Goal: Task Accomplishment & Management: Use online tool/utility

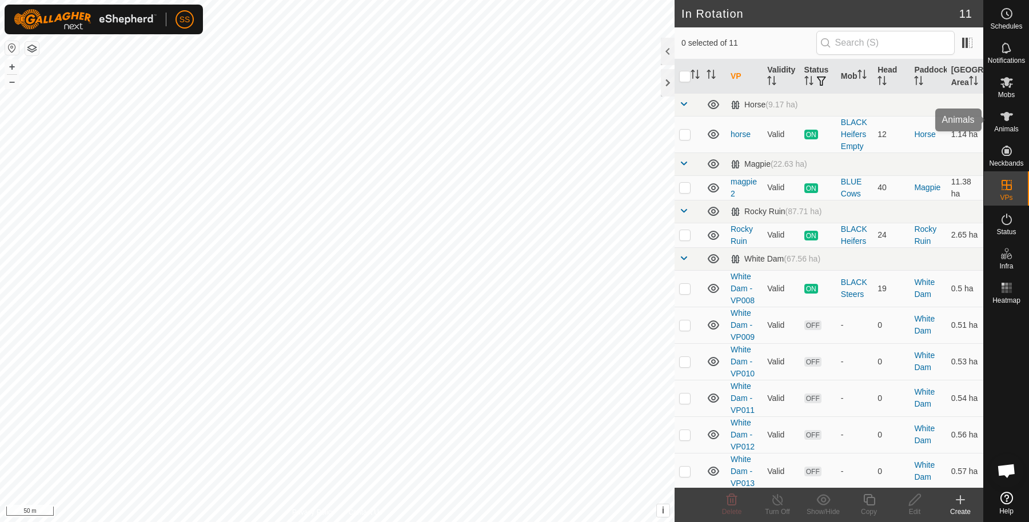
click at [1007, 113] on icon at bounding box center [1006, 116] width 13 height 9
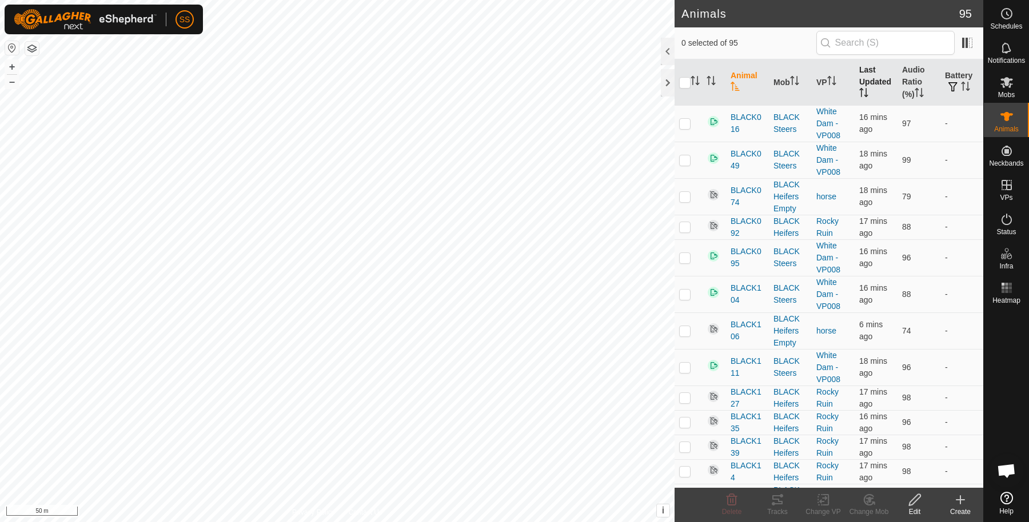
click at [876, 70] on th "Last Updated" at bounding box center [876, 82] width 43 height 46
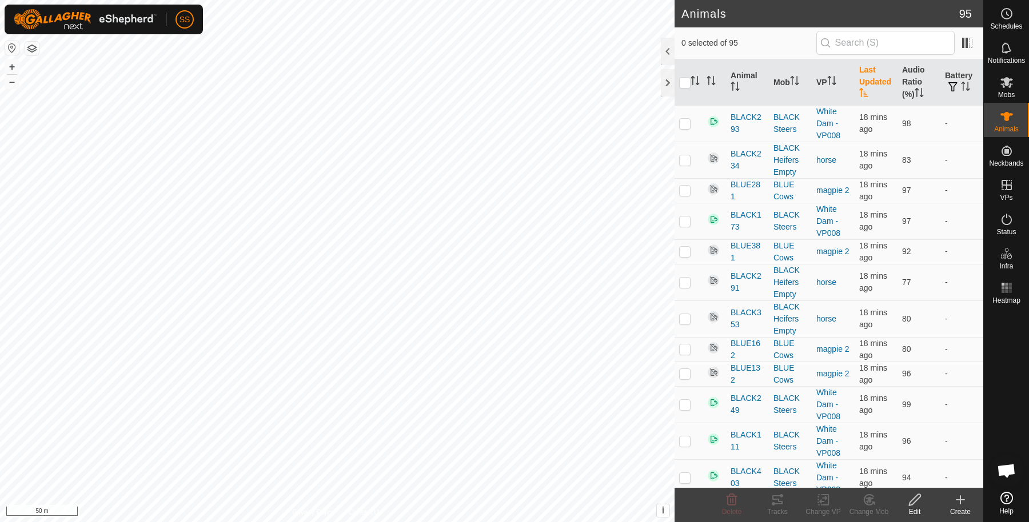
click at [876, 70] on th "Last Updated" at bounding box center [876, 82] width 43 height 46
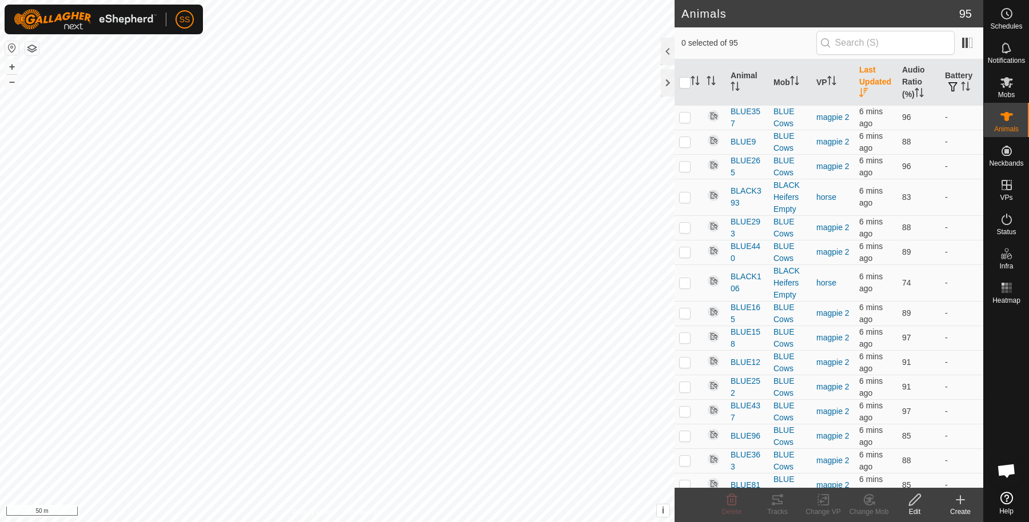
click at [876, 70] on th "Last Updated" at bounding box center [876, 82] width 43 height 46
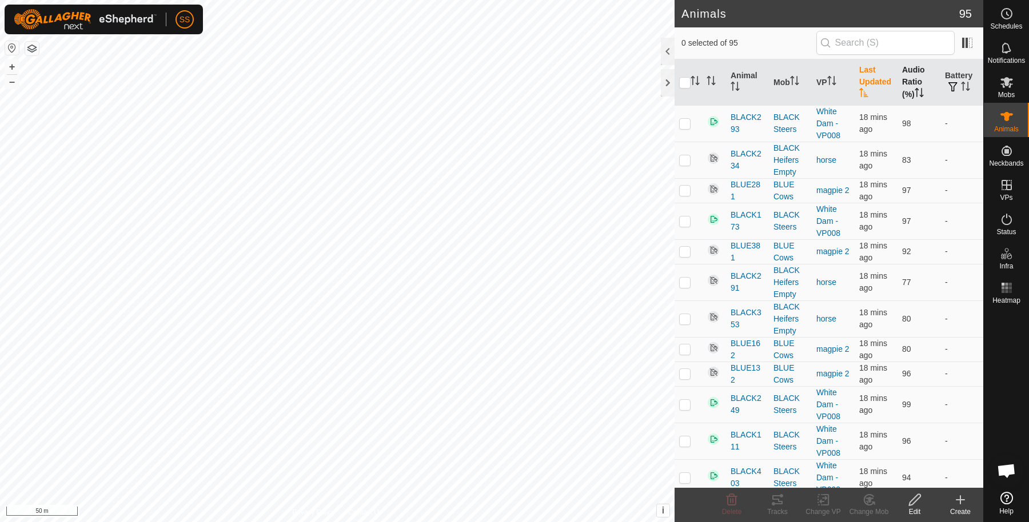
click at [914, 83] on th "Audio Ratio (%)" at bounding box center [918, 82] width 43 height 46
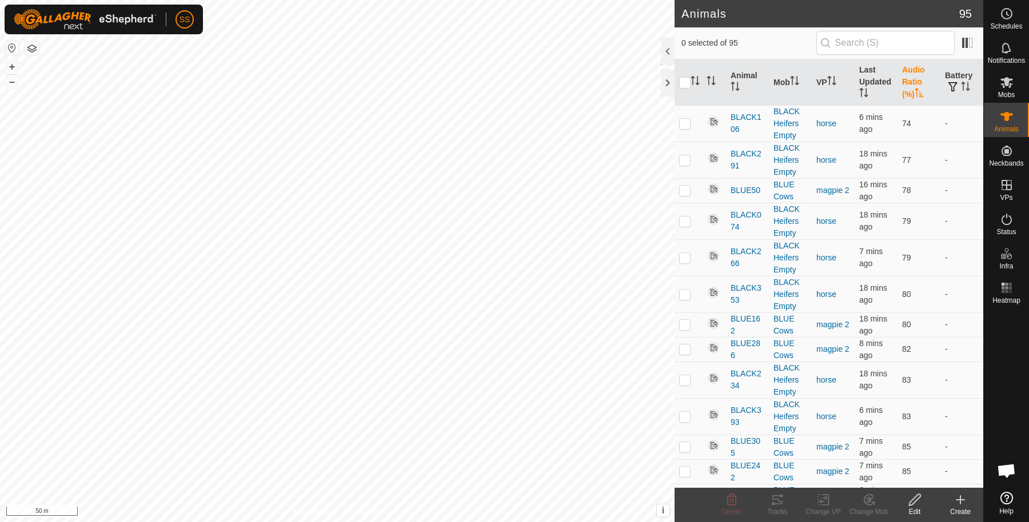
click at [914, 83] on th "Audio Ratio (%)" at bounding box center [918, 82] width 43 height 46
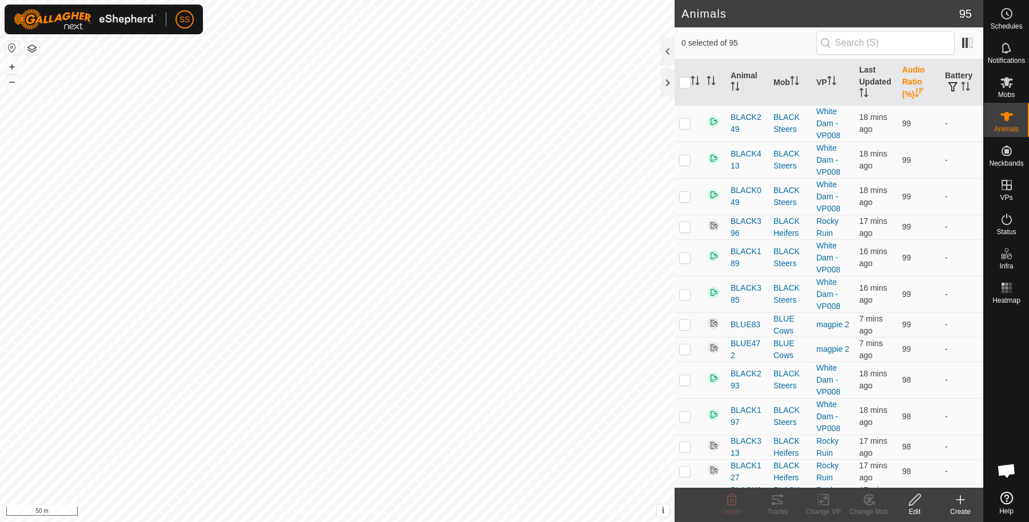
click at [909, 84] on th "Audio Ratio (%)" at bounding box center [918, 82] width 43 height 46
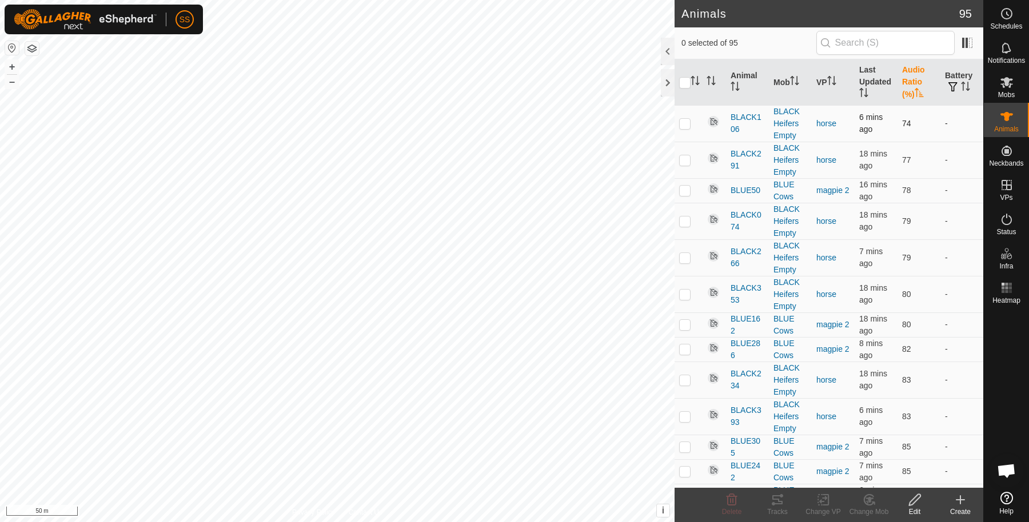
click at [687, 124] on p-checkbox at bounding box center [684, 123] width 11 height 9
click at [689, 125] on p-checkbox at bounding box center [684, 123] width 11 height 9
checkbox input "false"
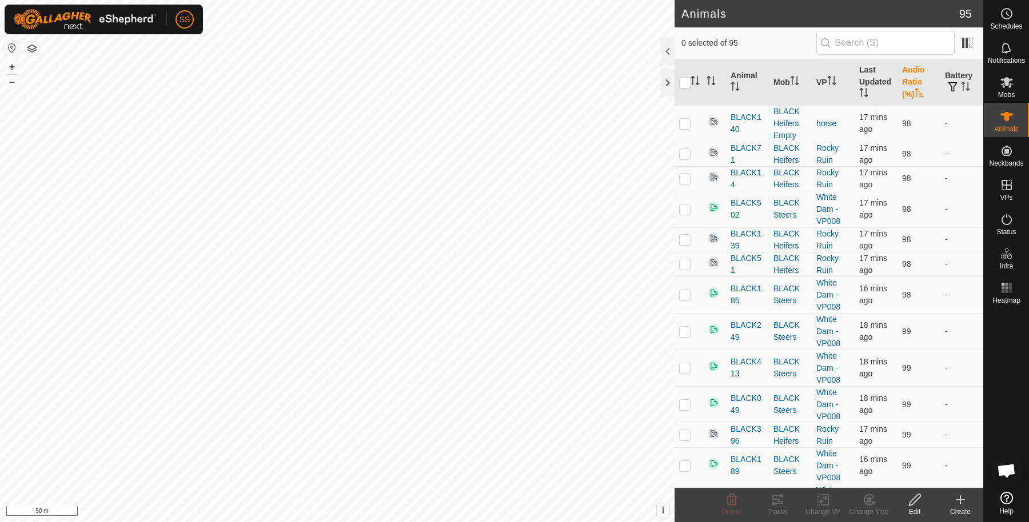
scroll to position [2304, 0]
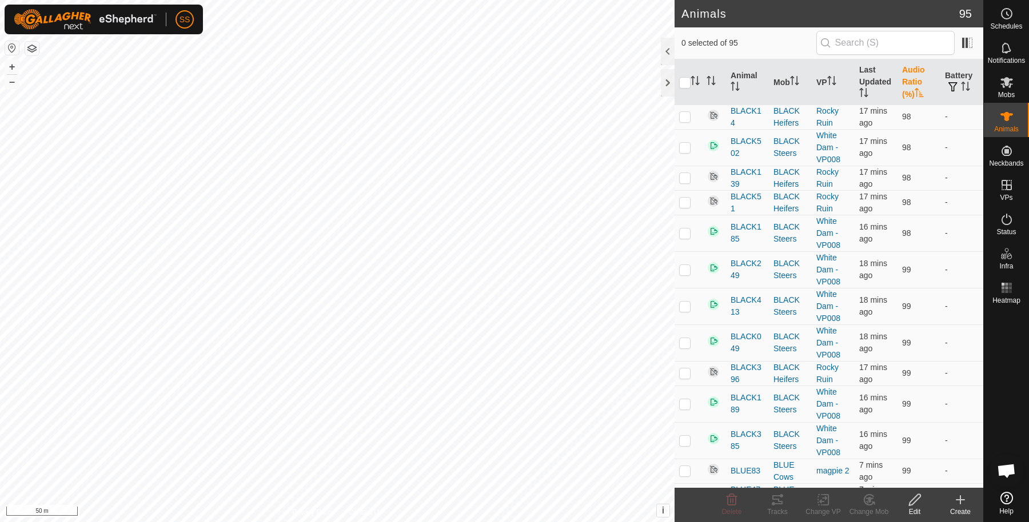
click at [686, 491] on p-checkbox at bounding box center [684, 495] width 11 height 9
checkbox input "true"
click at [776, 496] on icon at bounding box center [777, 500] width 10 height 9
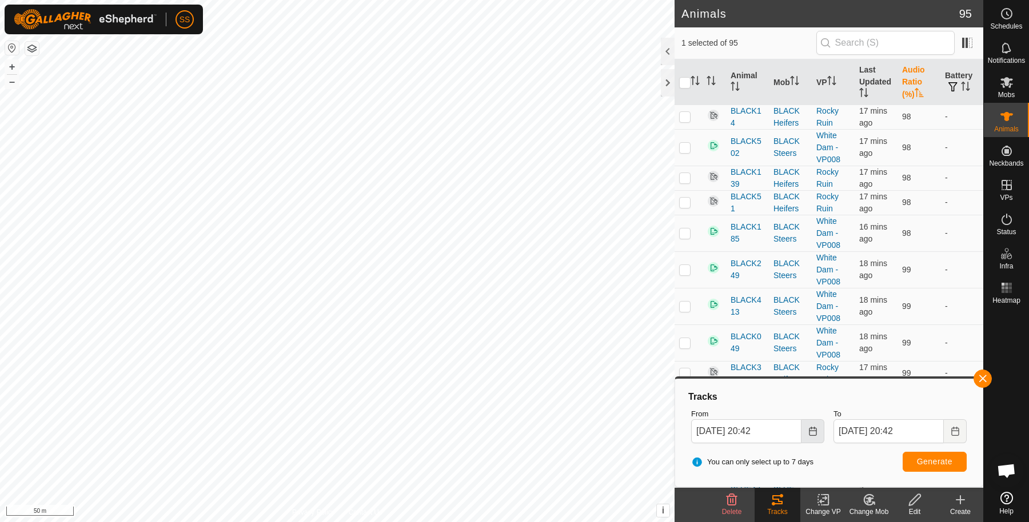
click at [818, 434] on button "Choose Date" at bounding box center [812, 432] width 23 height 24
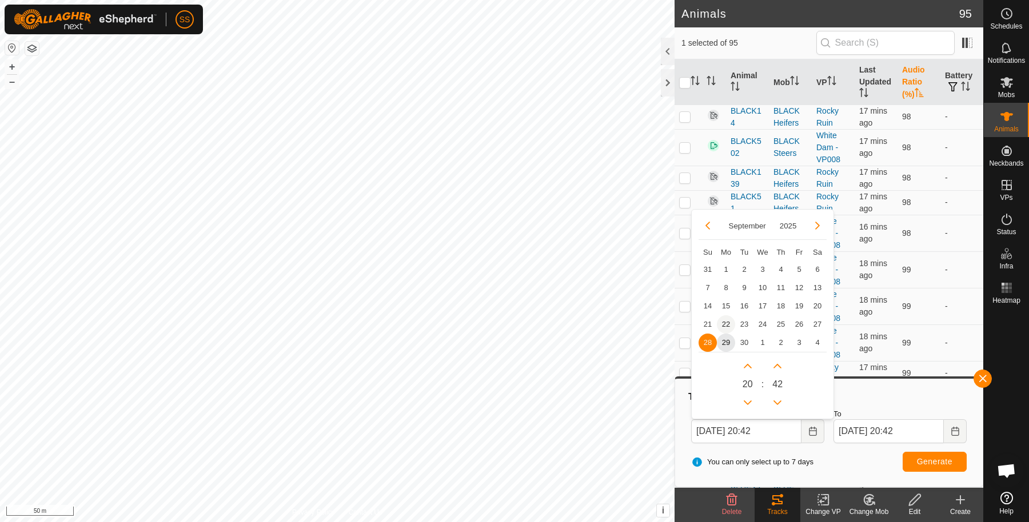
click at [729, 325] on span "22" at bounding box center [726, 325] width 18 height 18
type input "[DATE] 20:42"
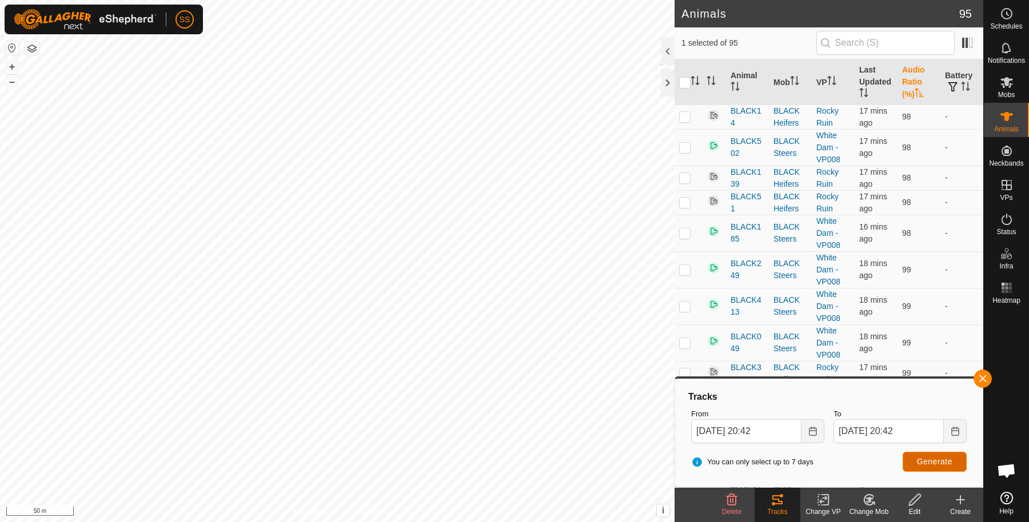
click at [912, 461] on button "Generate" at bounding box center [935, 462] width 64 height 20
click at [979, 378] on button "button" at bounding box center [983, 379] width 18 height 18
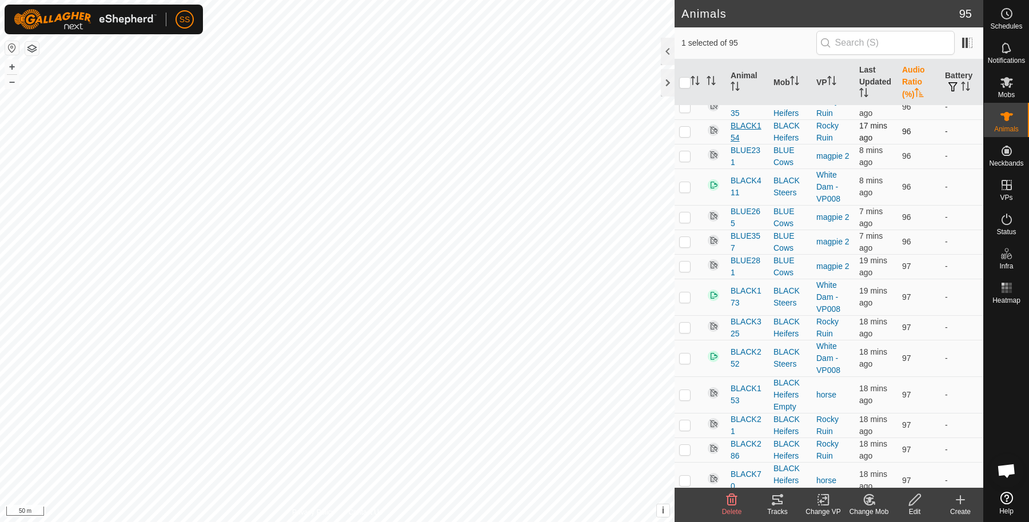
scroll to position [971, 0]
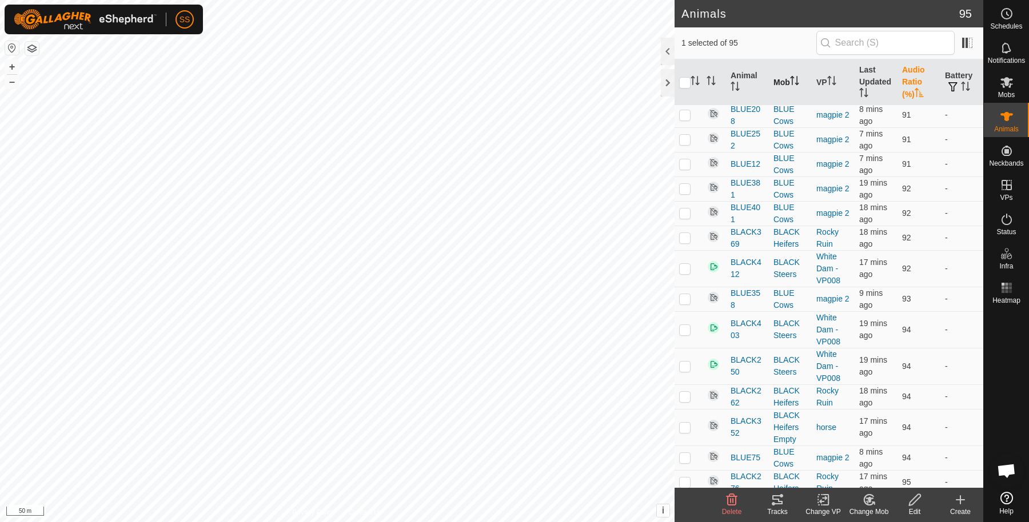
click at [777, 90] on th "Mob" at bounding box center [790, 82] width 43 height 46
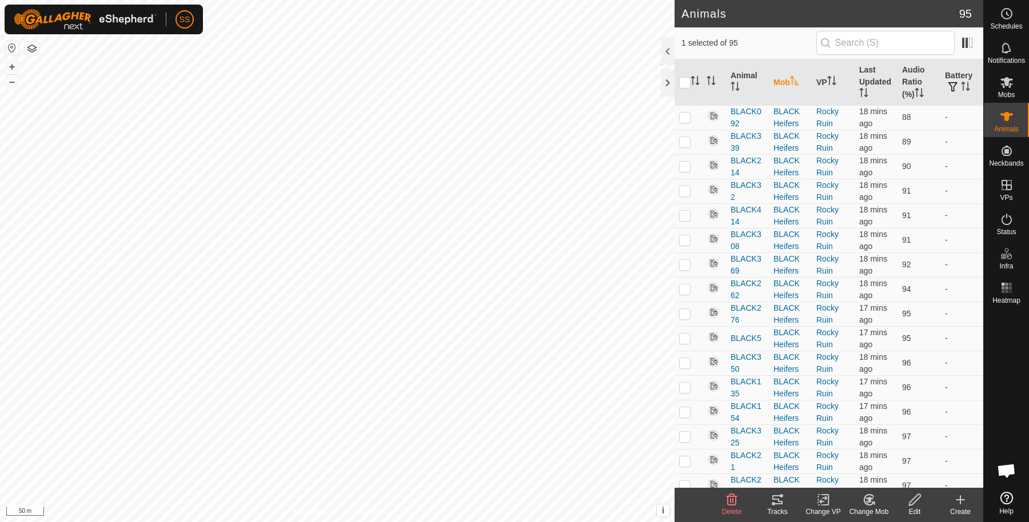
click at [777, 96] on th "Mob" at bounding box center [790, 82] width 43 height 46
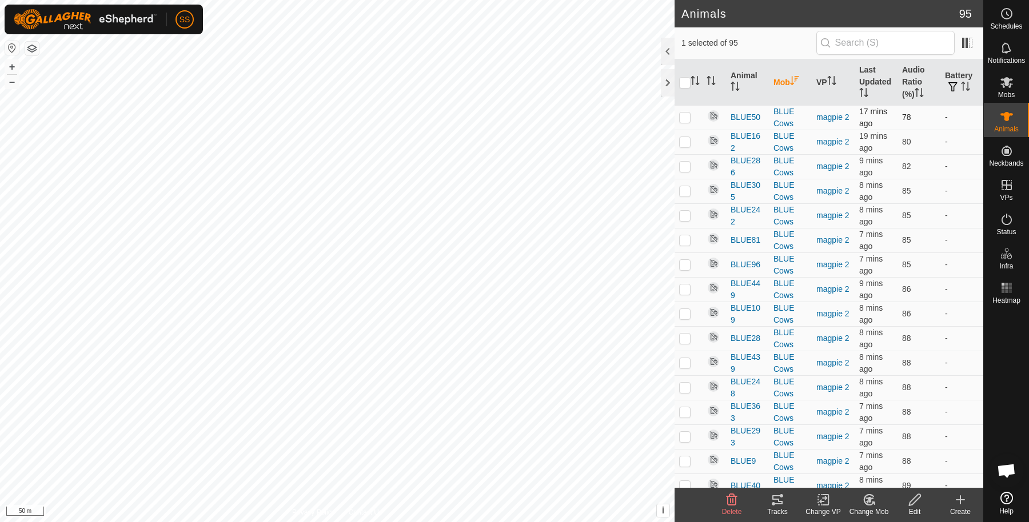
click at [680, 121] on p-checkbox at bounding box center [684, 117] width 11 height 9
checkbox input "true"
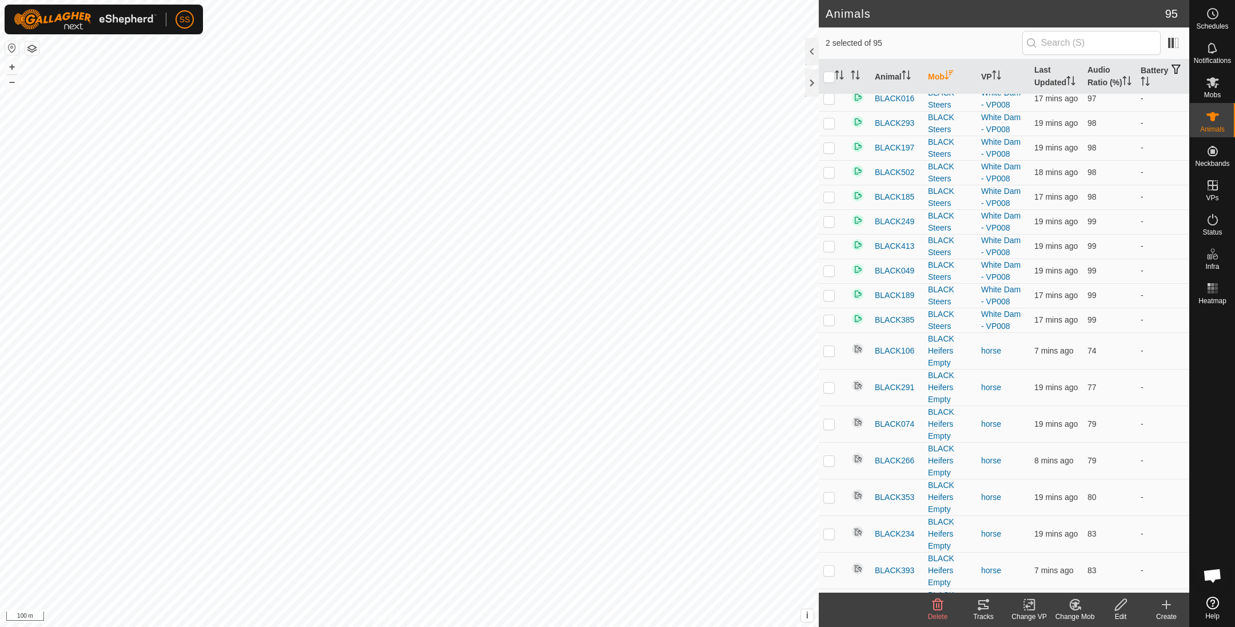
scroll to position [686, 0]
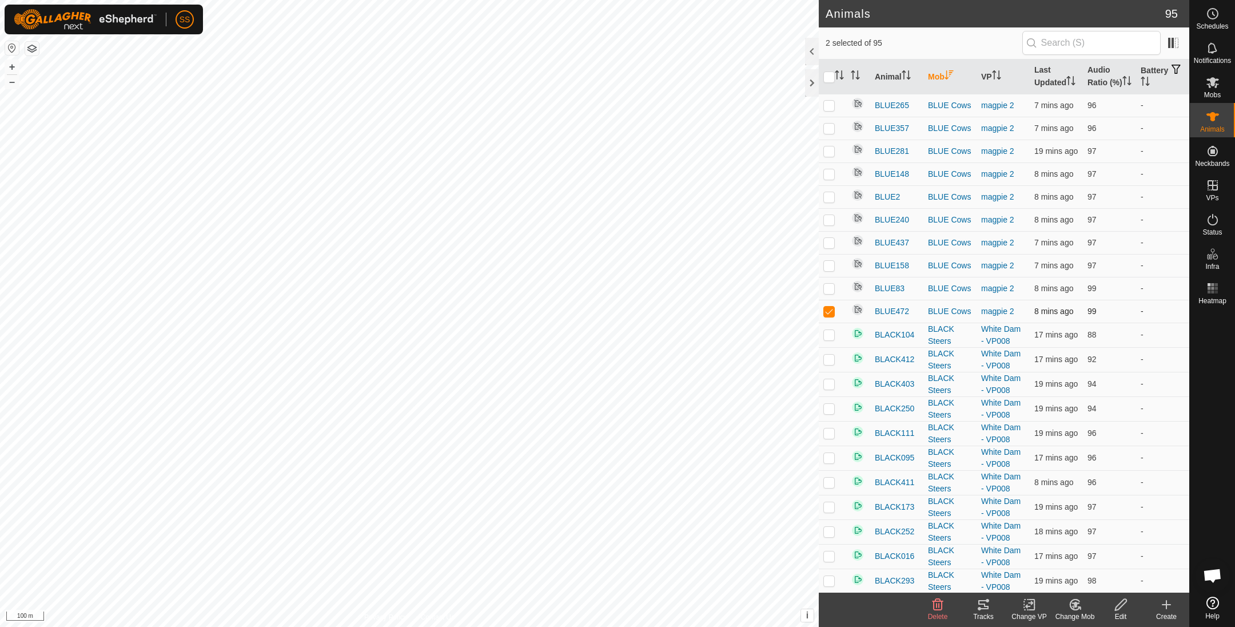
click at [825, 322] on td at bounding box center [832, 311] width 27 height 23
click at [828, 316] on p-checkbox at bounding box center [828, 310] width 11 height 9
checkbox input "true"
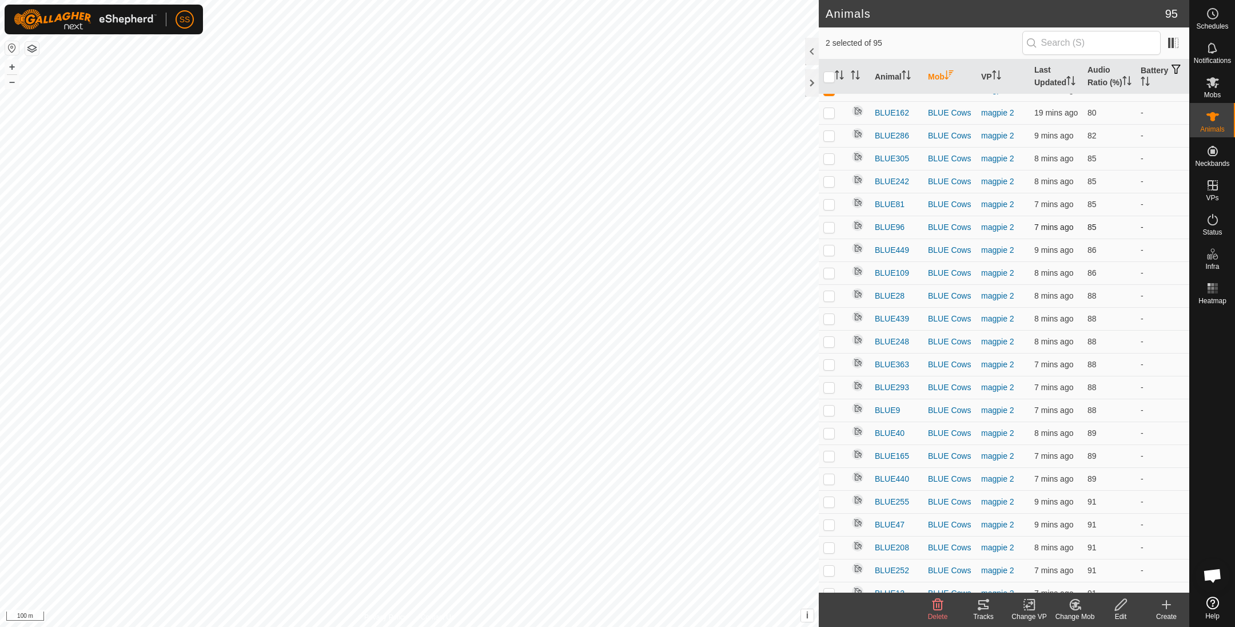
scroll to position [0, 0]
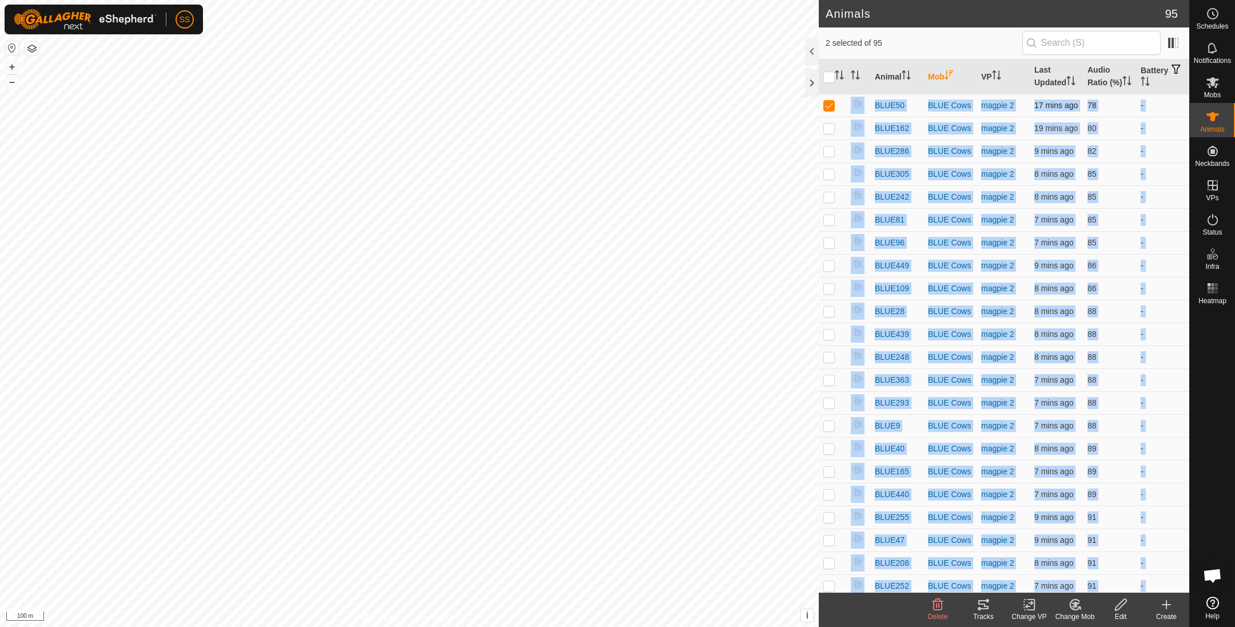
click at [834, 110] on p-checkbox at bounding box center [828, 105] width 11 height 9
checkbox input "true"
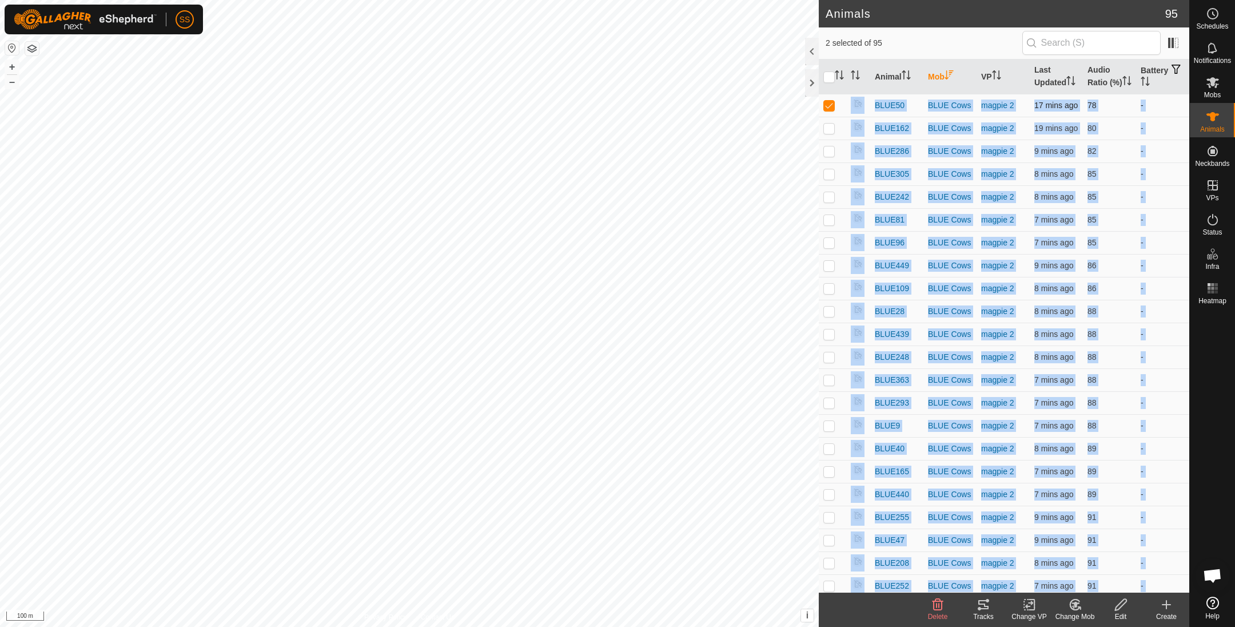
checkbox input "true"
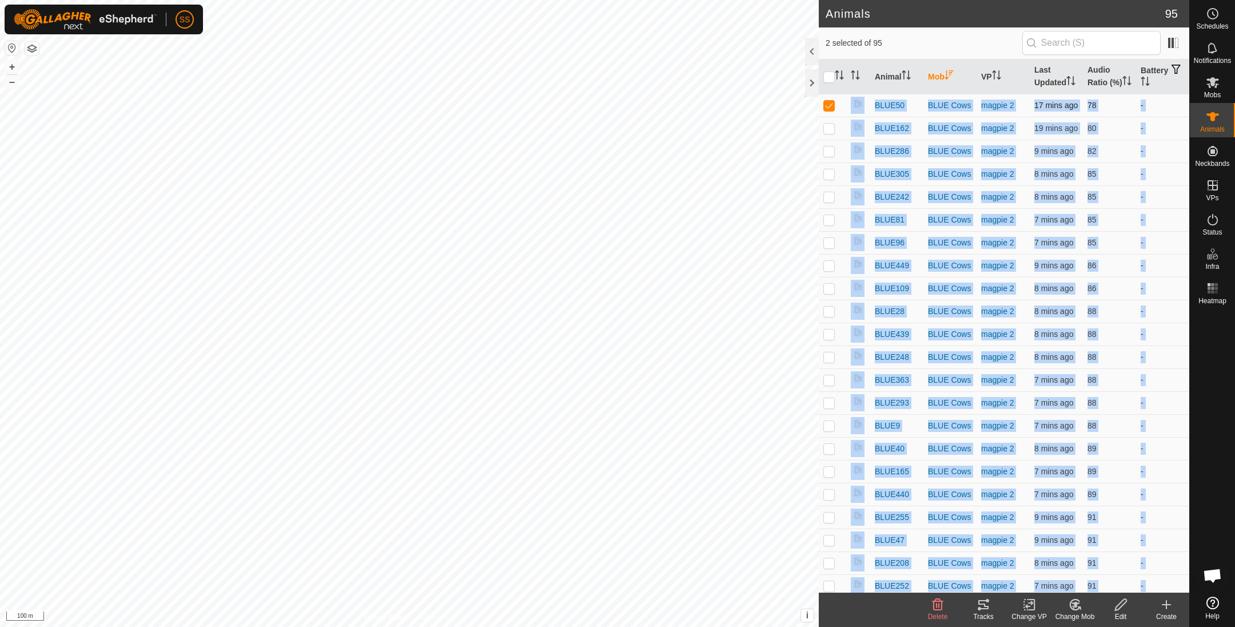
checkbox input "true"
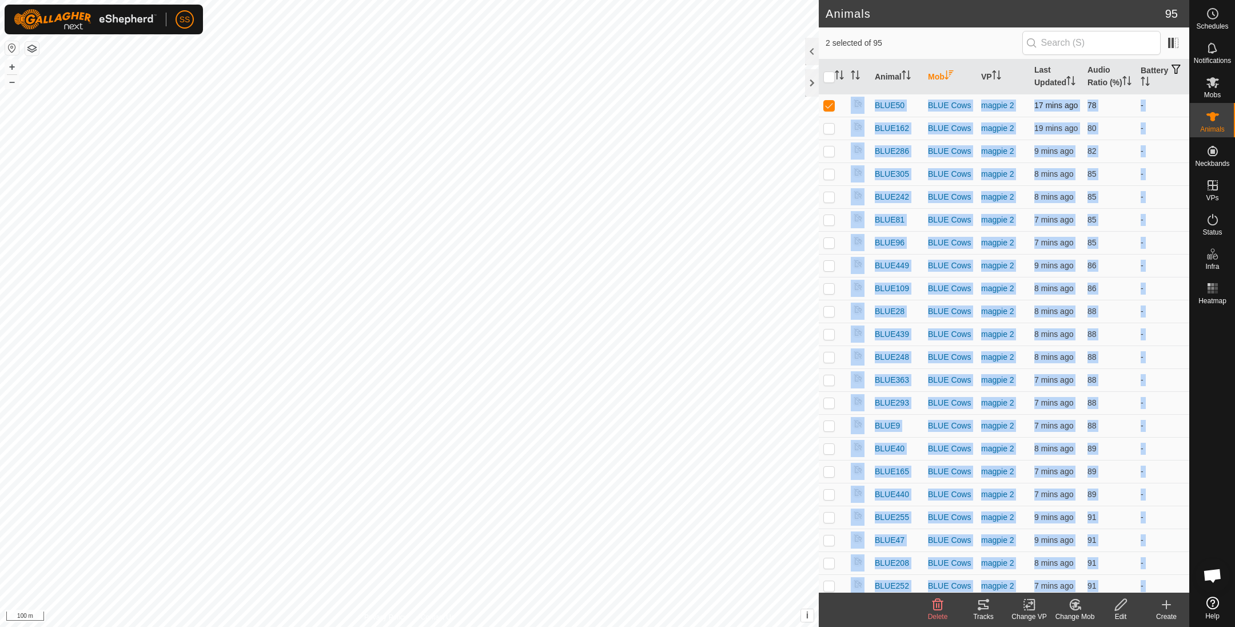
checkbox input "true"
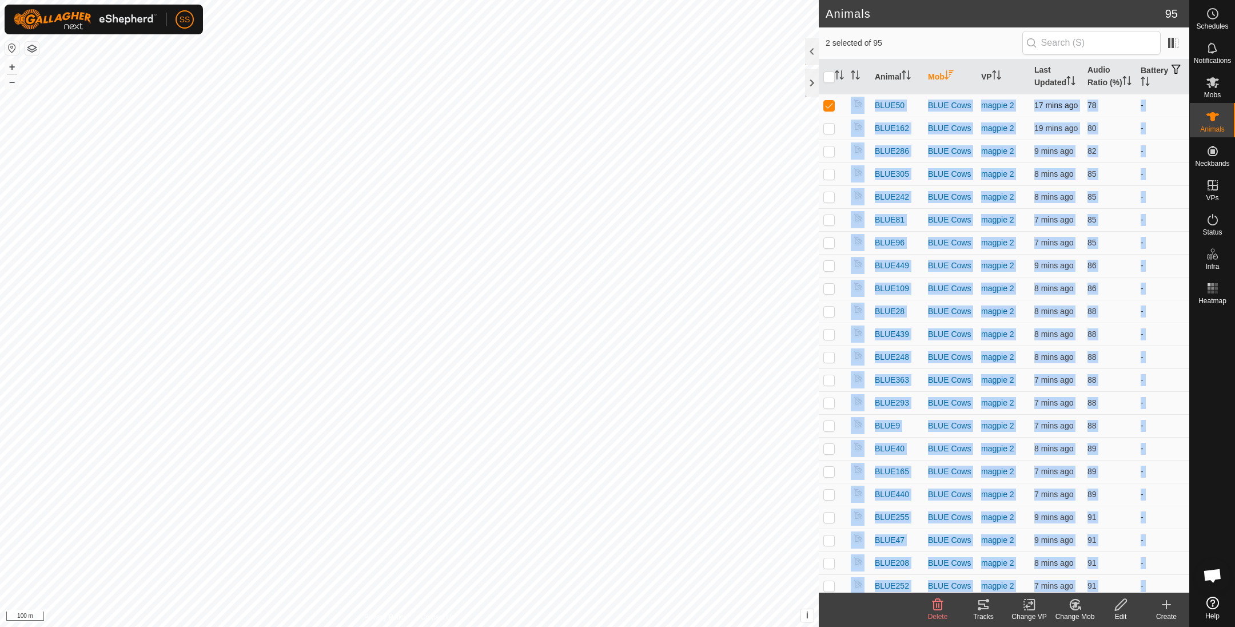
checkbox input "true"
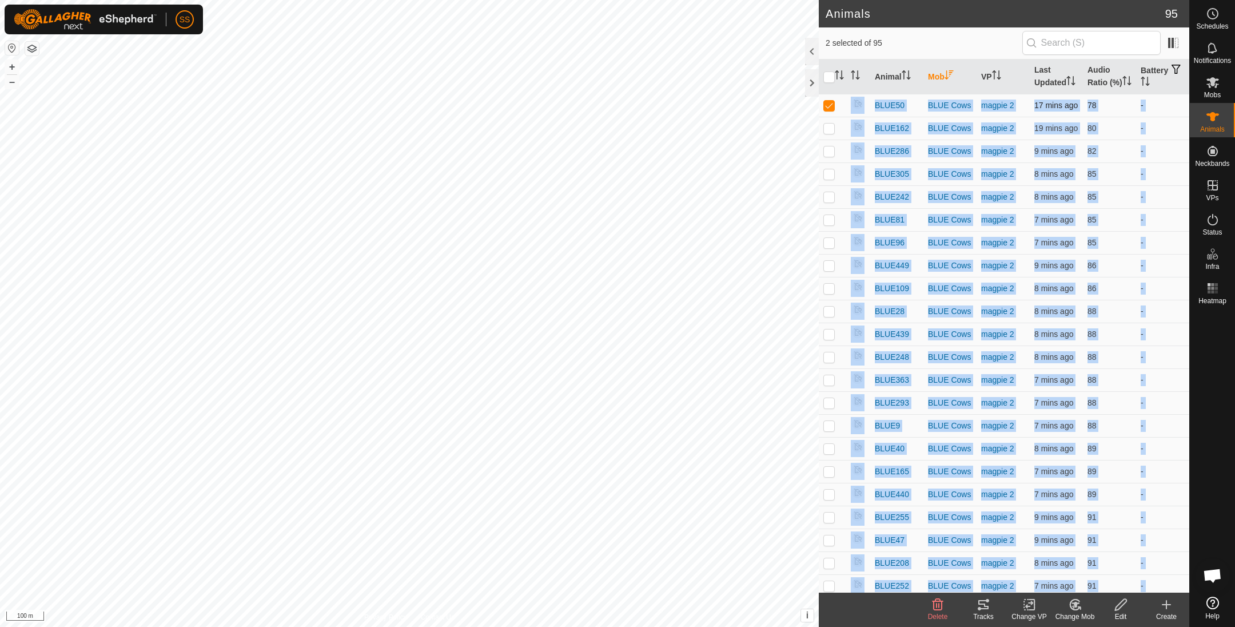
checkbox input "true"
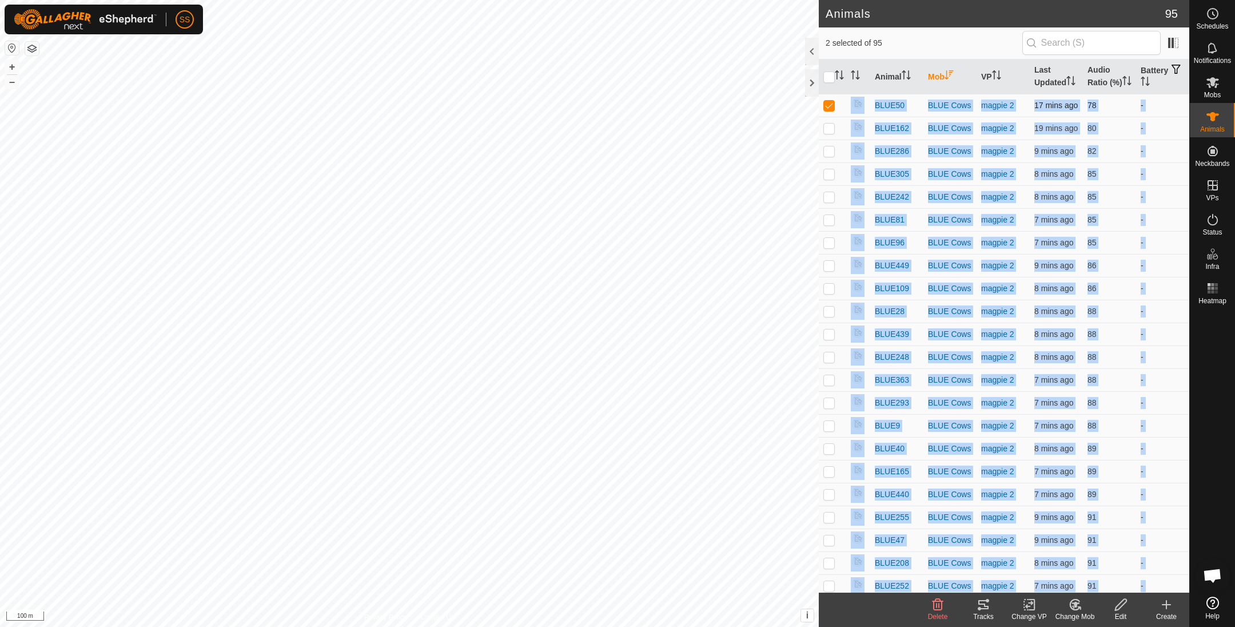
checkbox input "true"
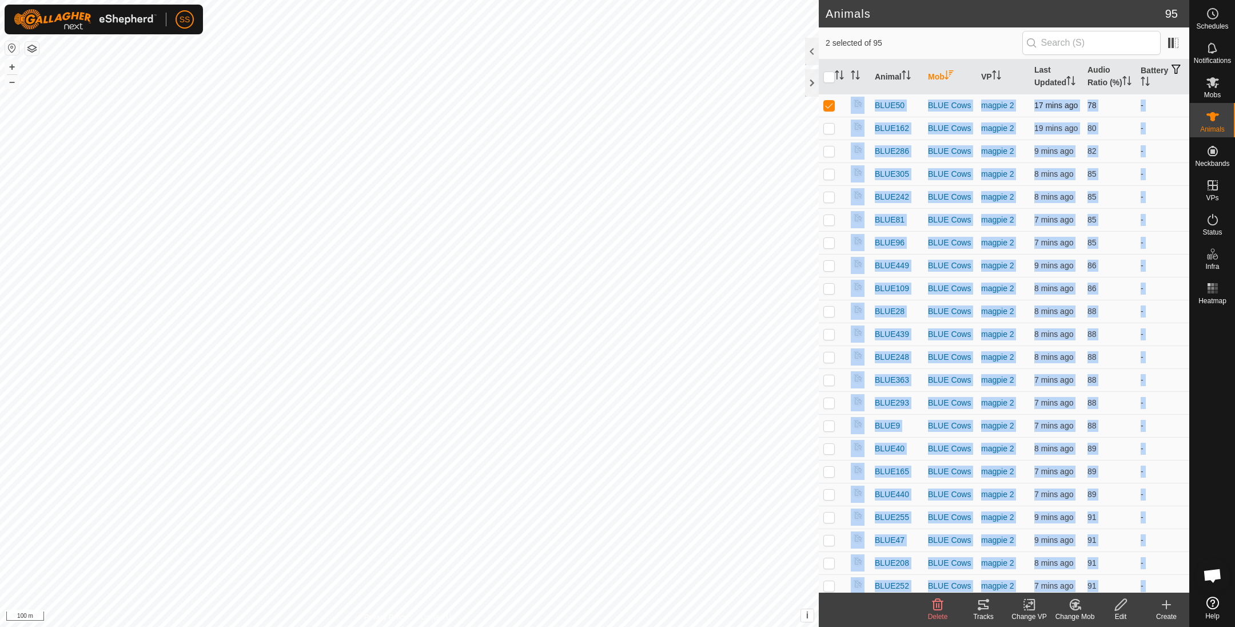
checkbox input "true"
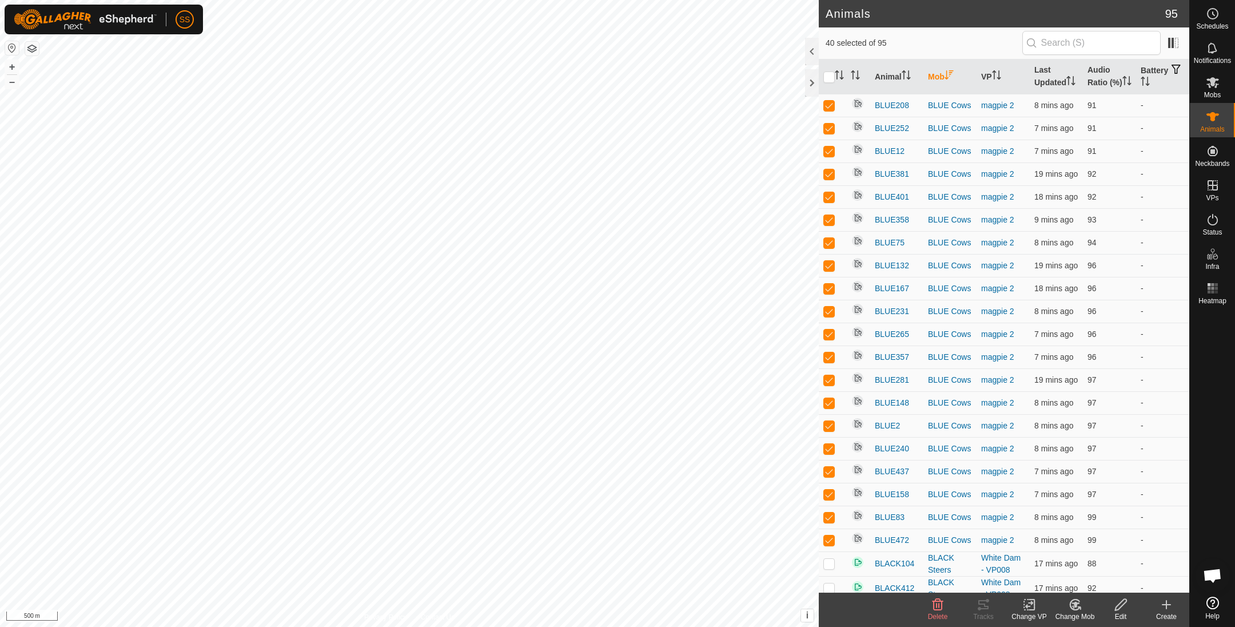
scroll to position [914, 0]
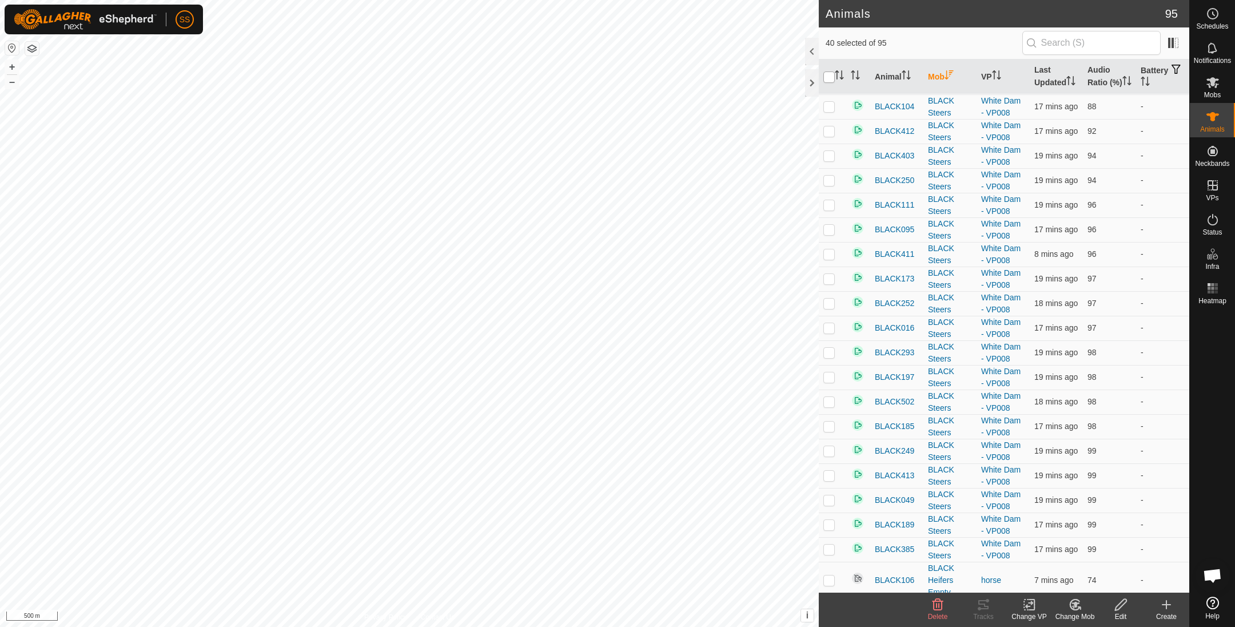
click at [829, 83] on input "checkbox" at bounding box center [828, 76] width 11 height 11
checkbox input "true"
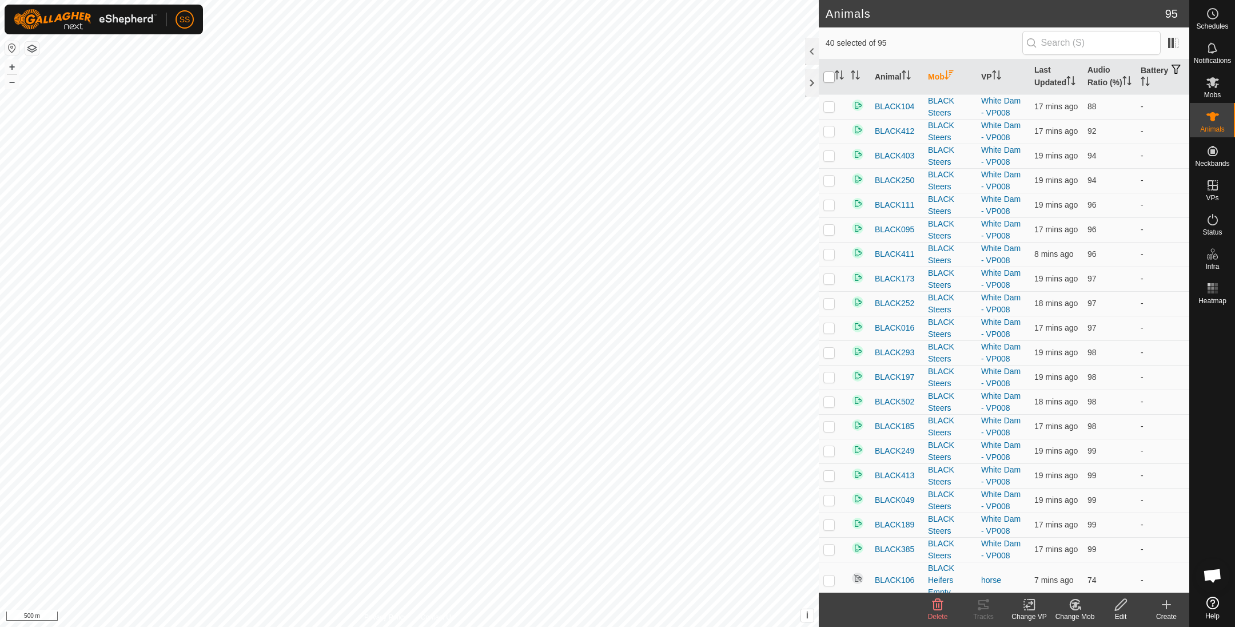
checkbox input "true"
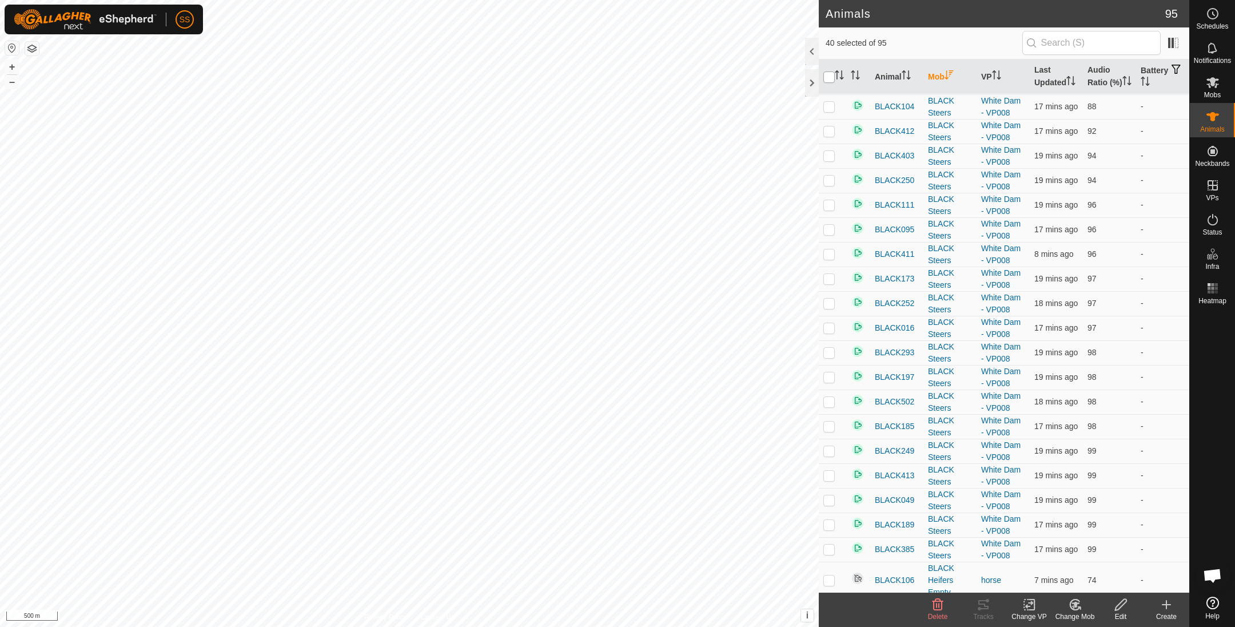
checkbox input "true"
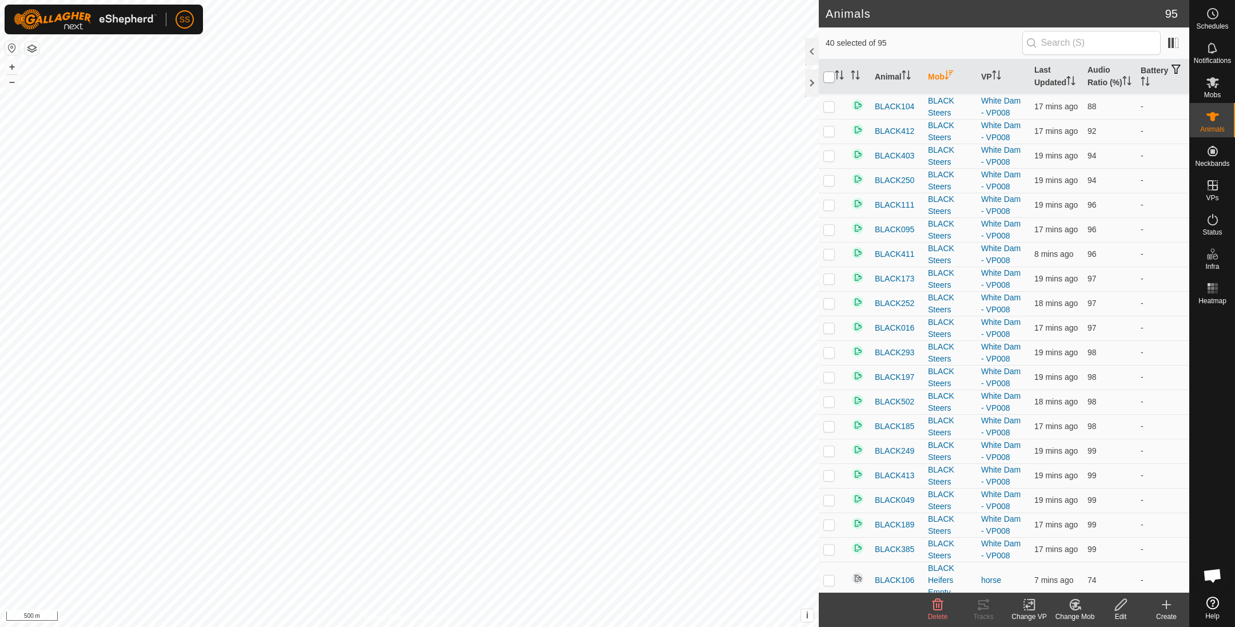
checkbox input "true"
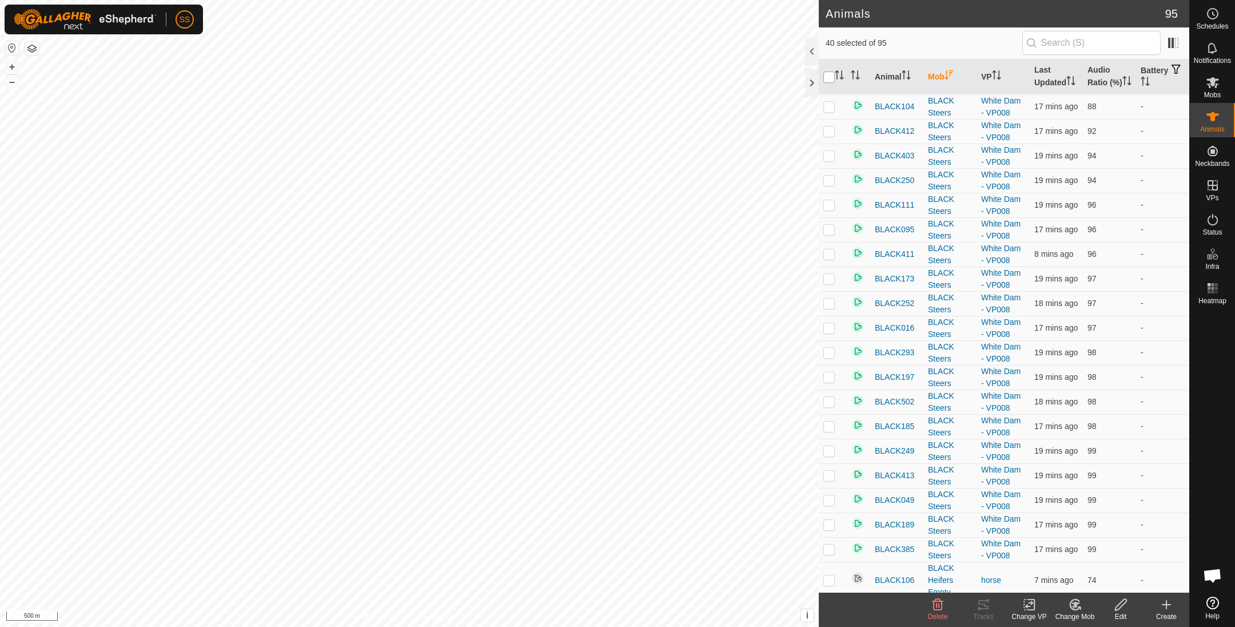
checkbox input "true"
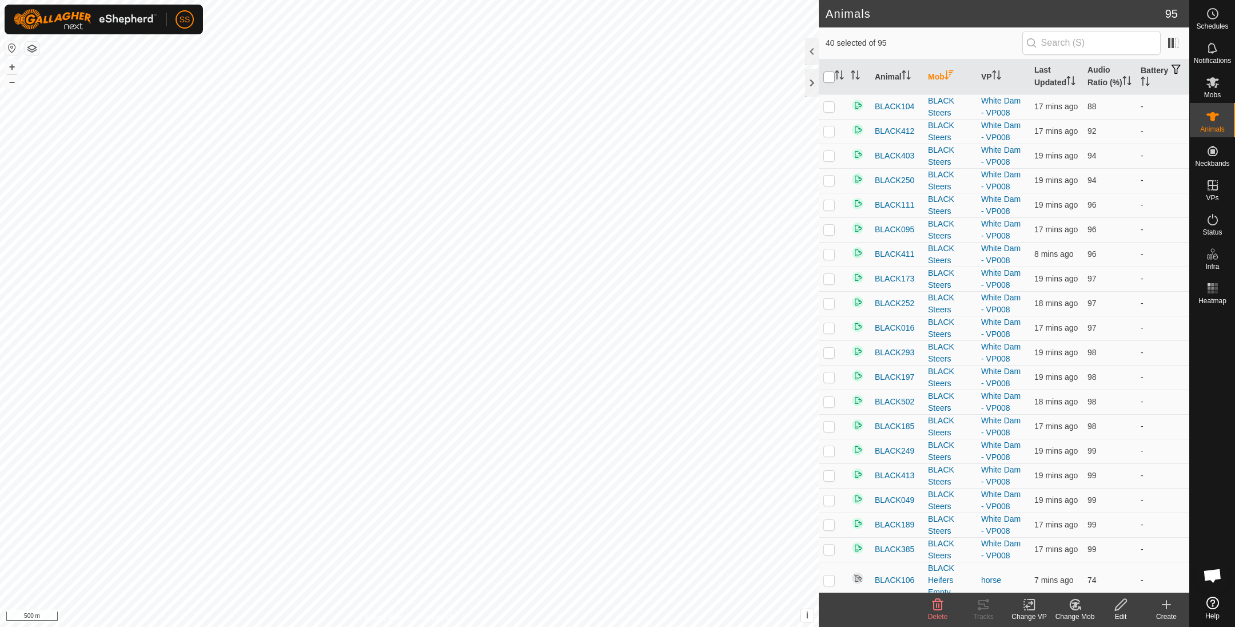
checkbox input "true"
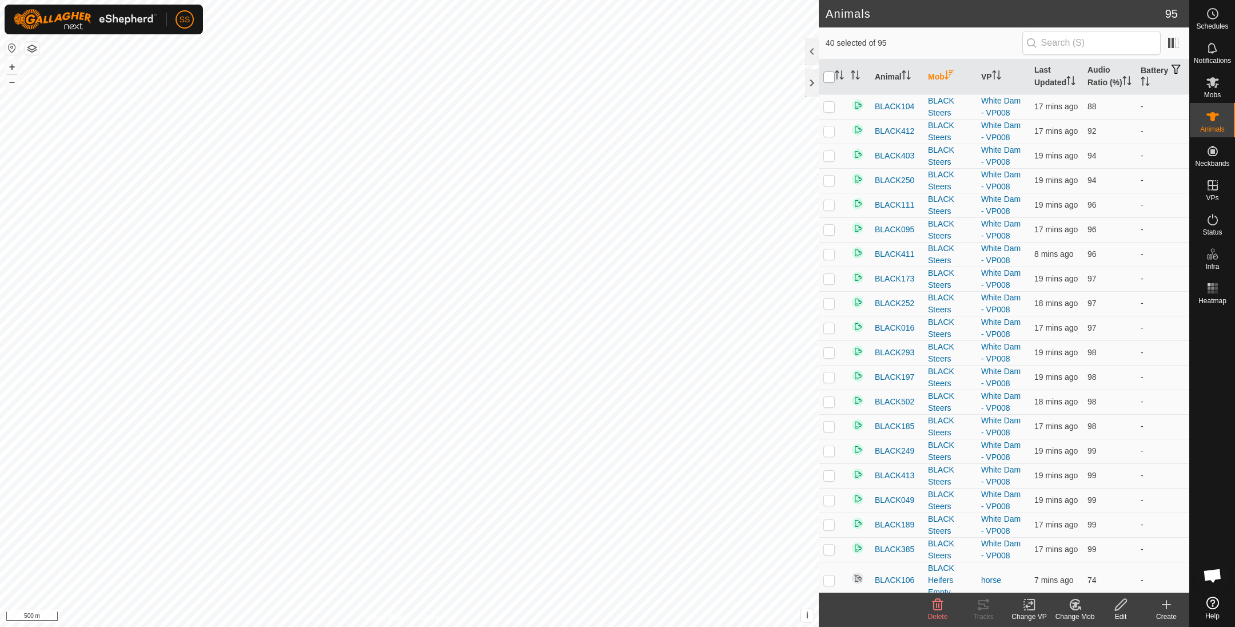
checkbox input "true"
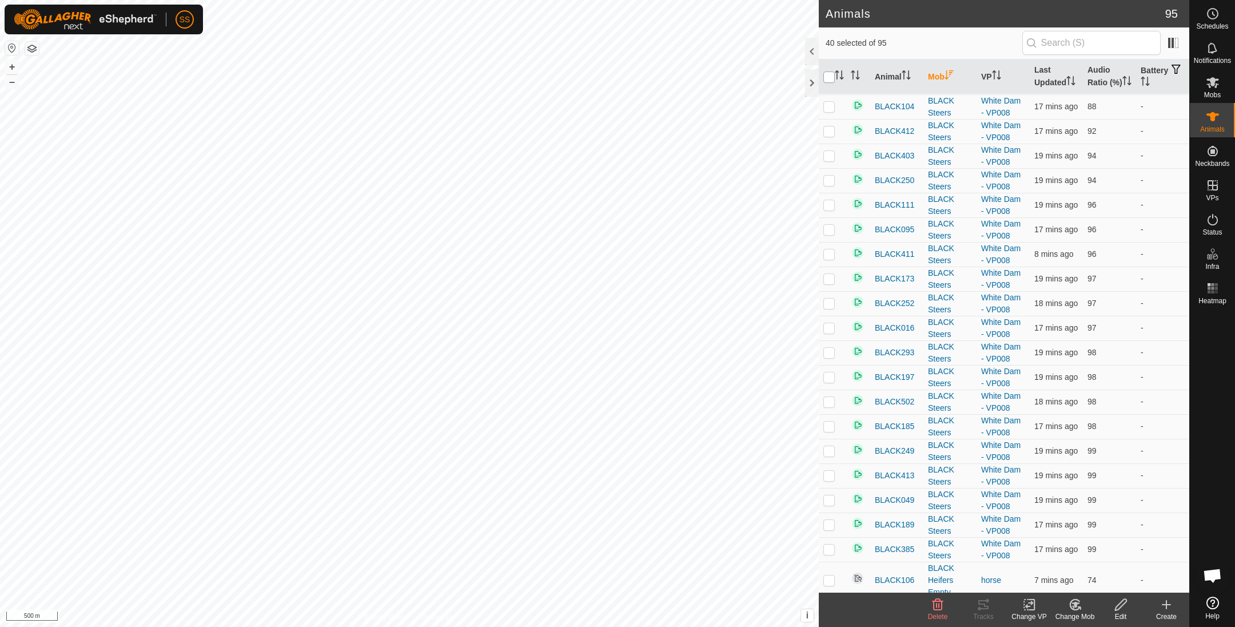
checkbox input "true"
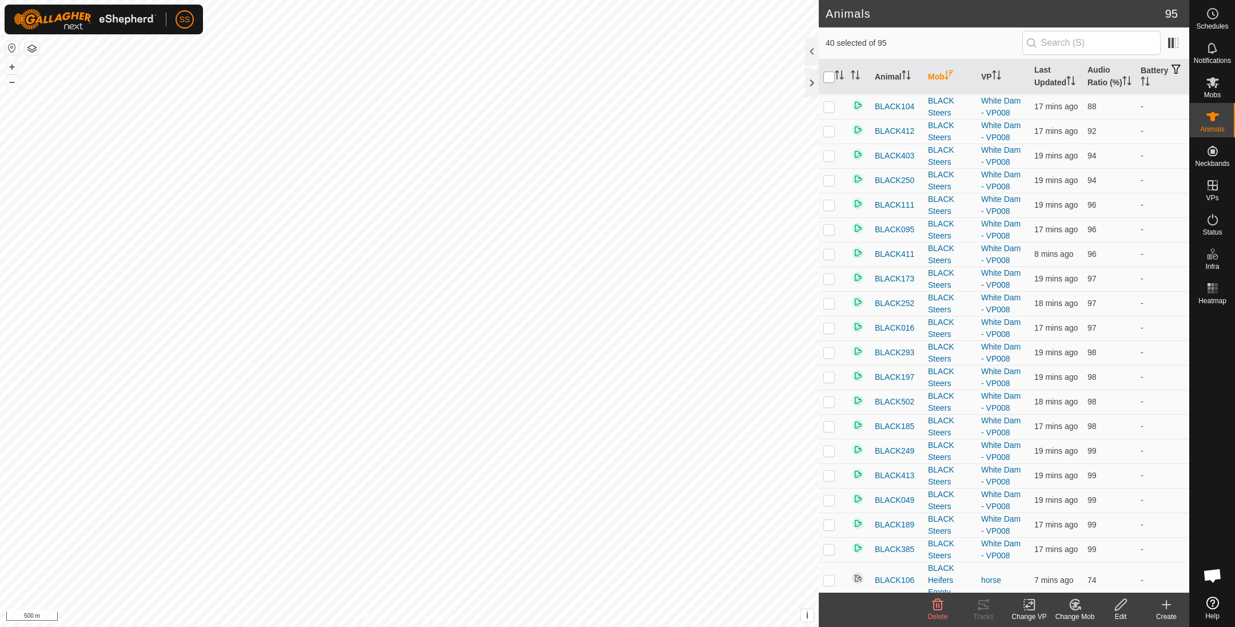
checkbox input "true"
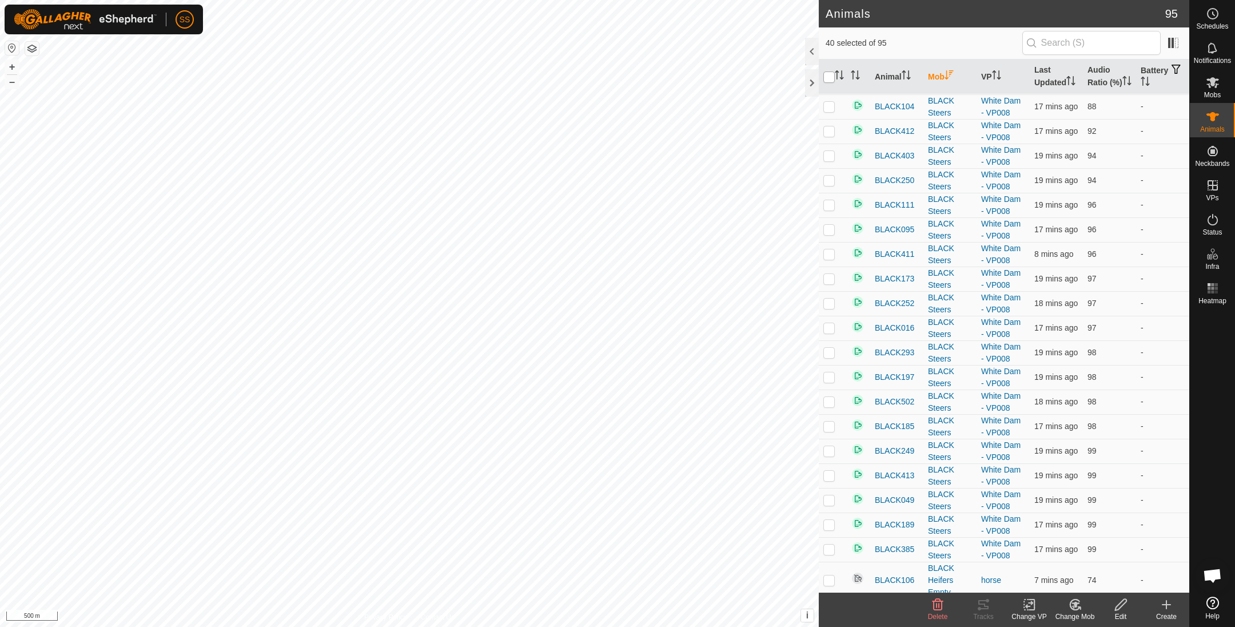
checkbox input "true"
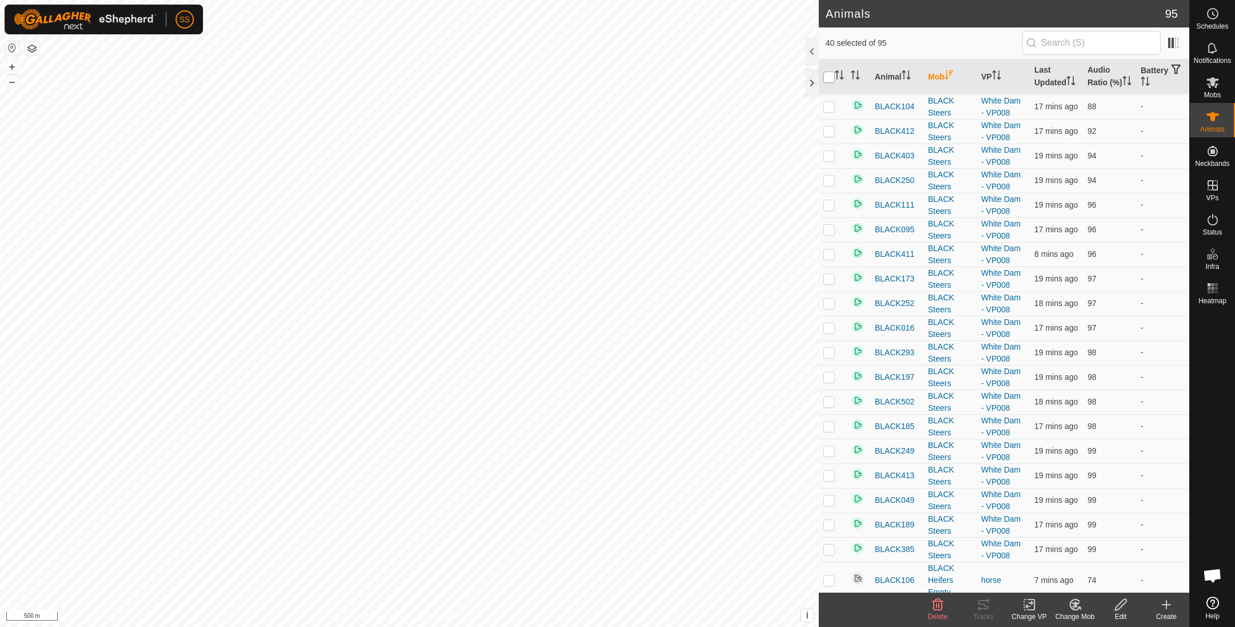
checkbox input "true"
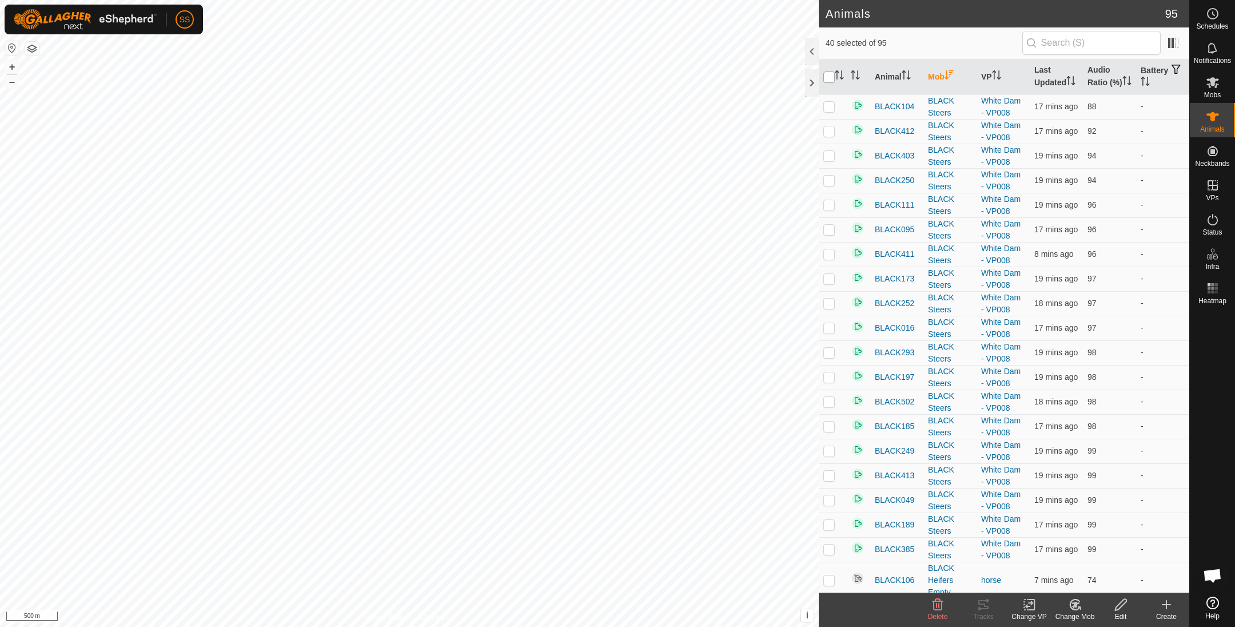
checkbox input "true"
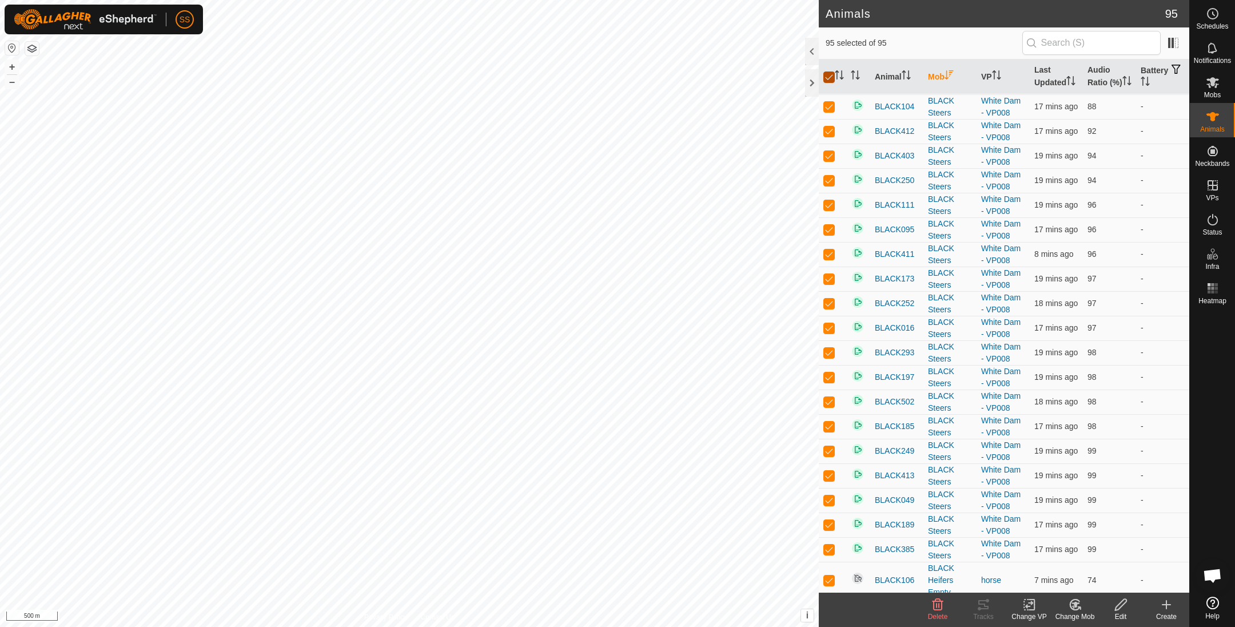
click at [827, 83] on input "checkbox" at bounding box center [828, 76] width 11 height 11
checkbox input "false"
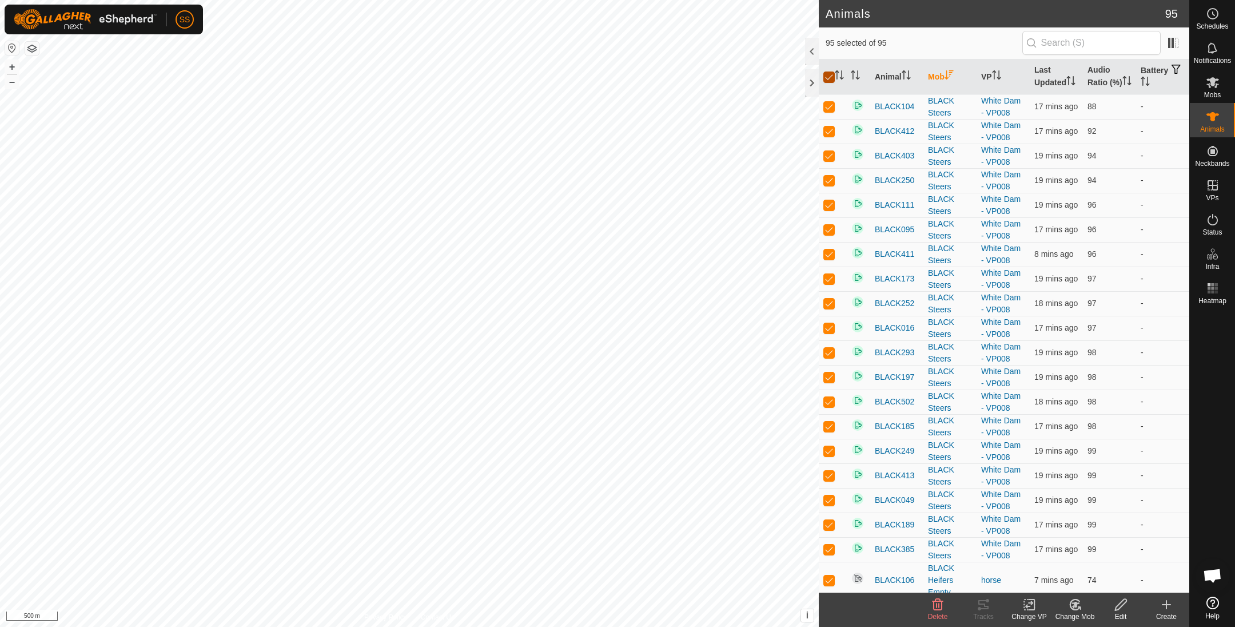
checkbox input "false"
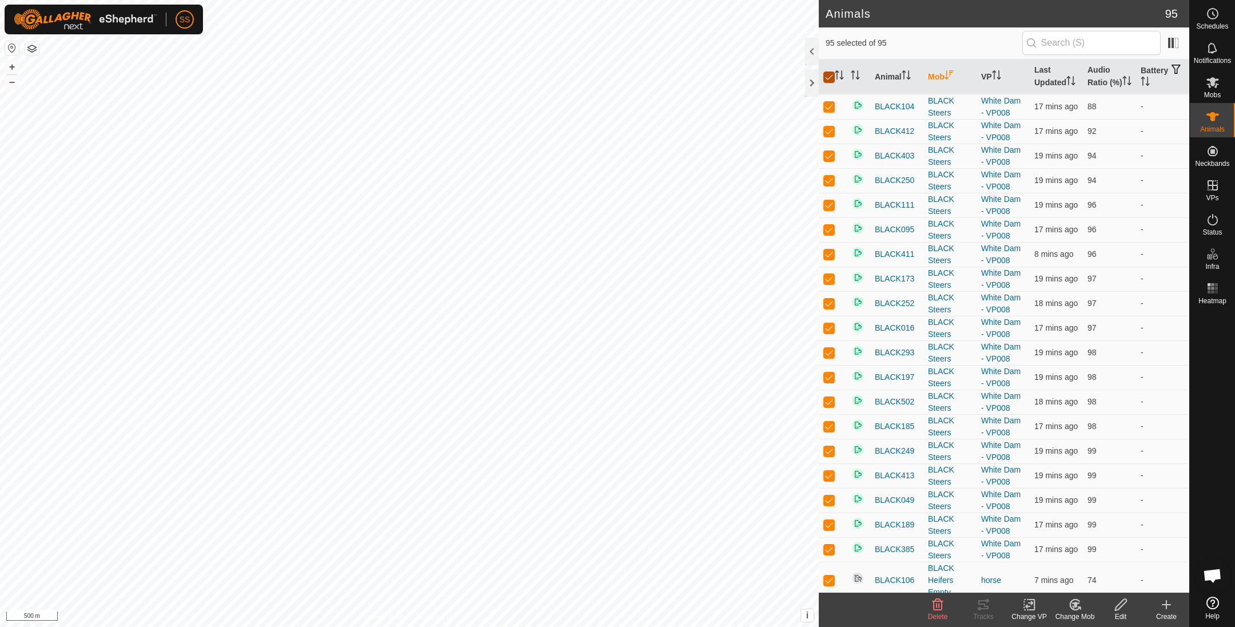
checkbox input "false"
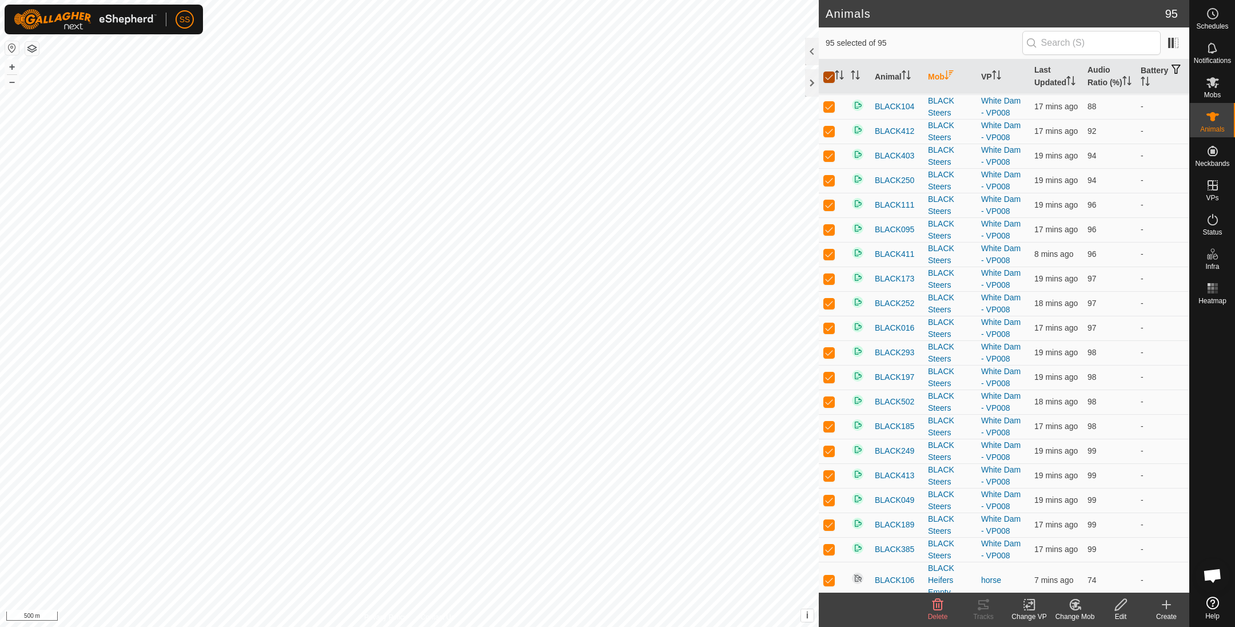
checkbox input "false"
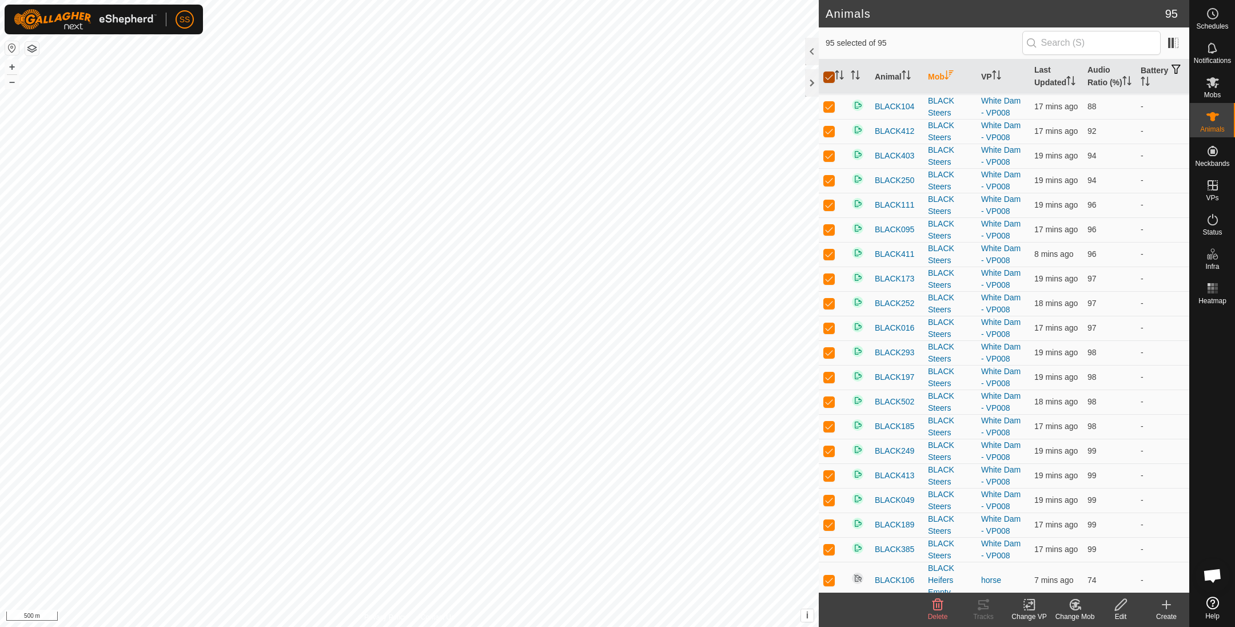
checkbox input "false"
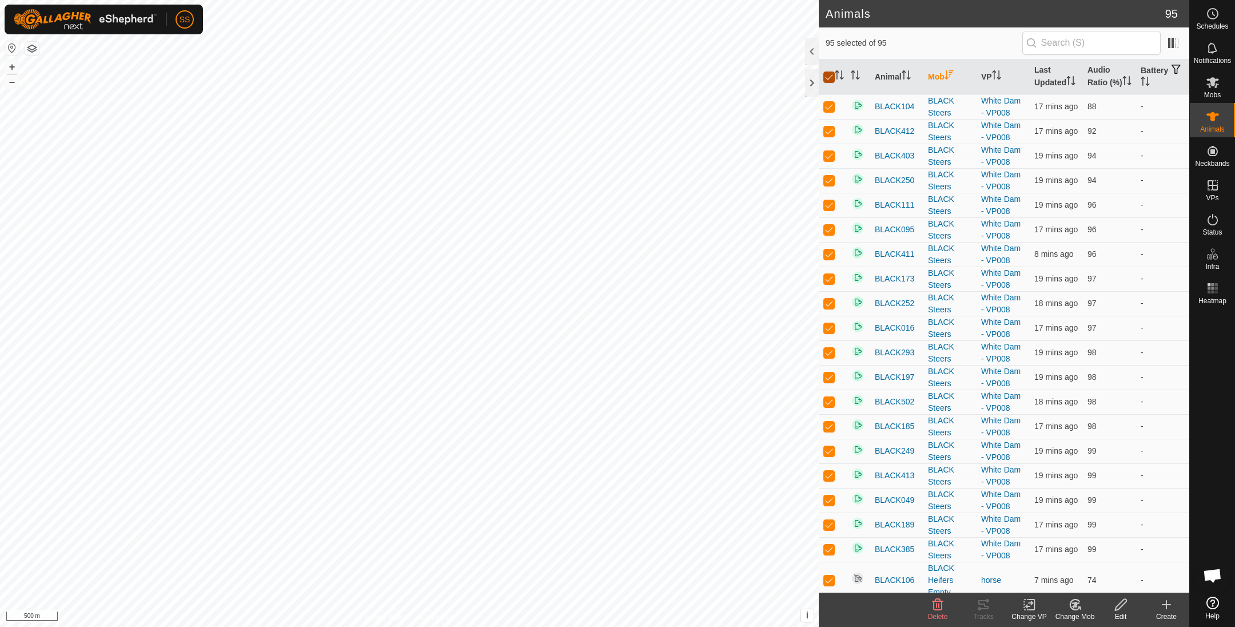
checkbox input "false"
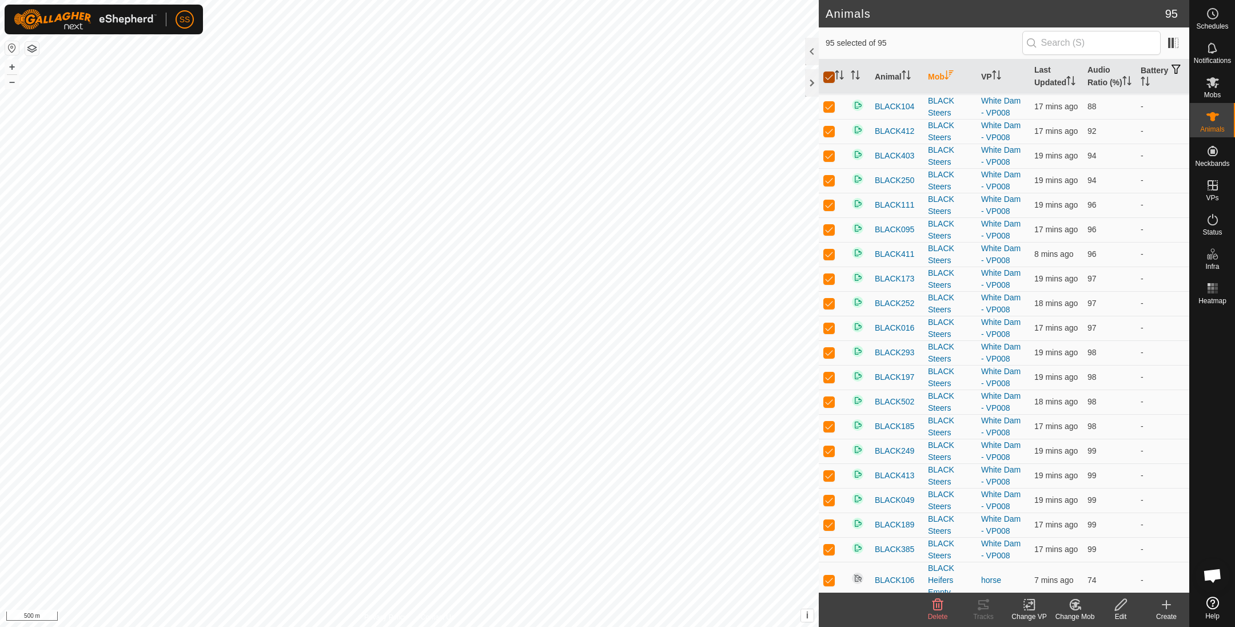
checkbox input "false"
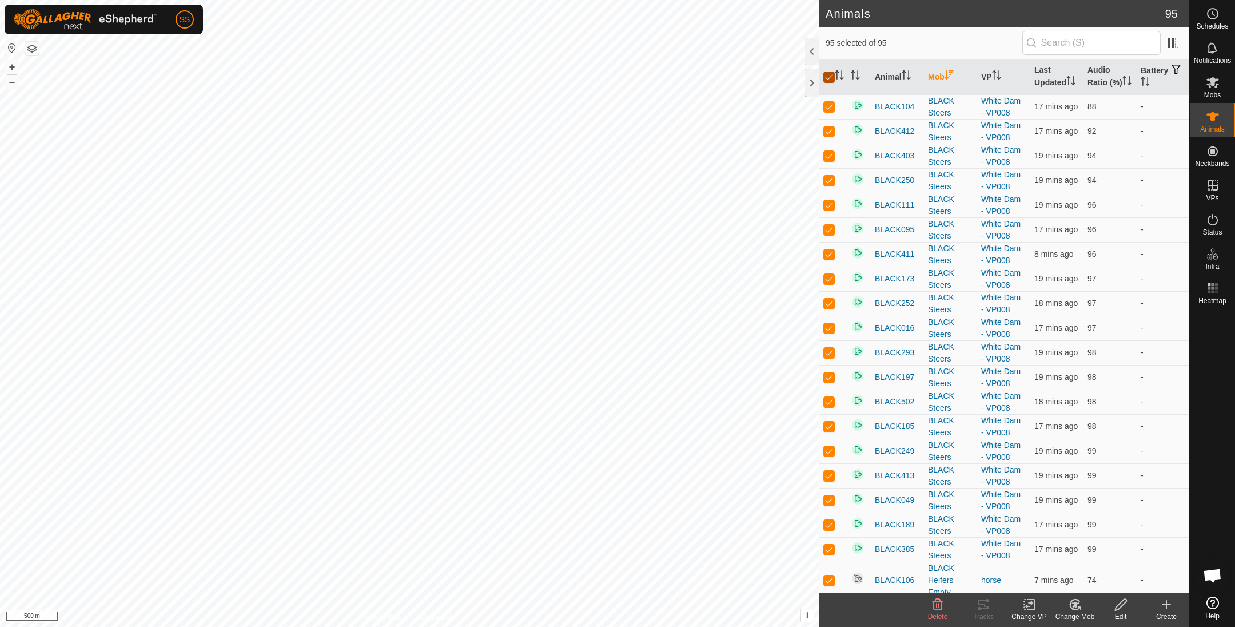
checkbox input "false"
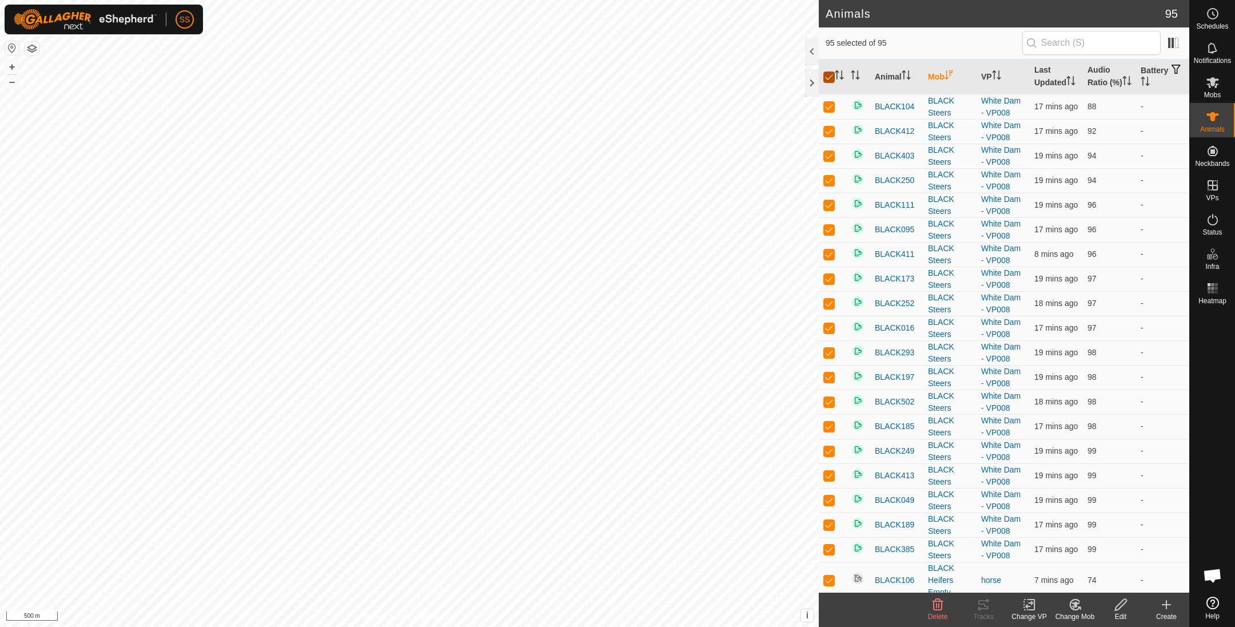
checkbox input "false"
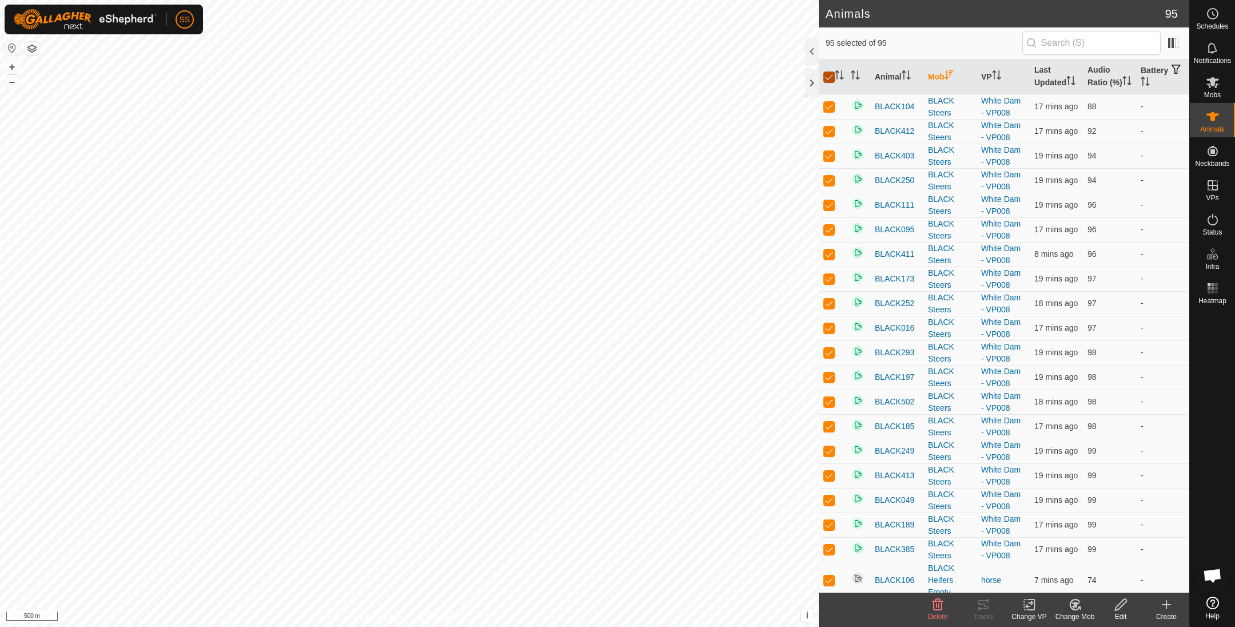
checkbox input "false"
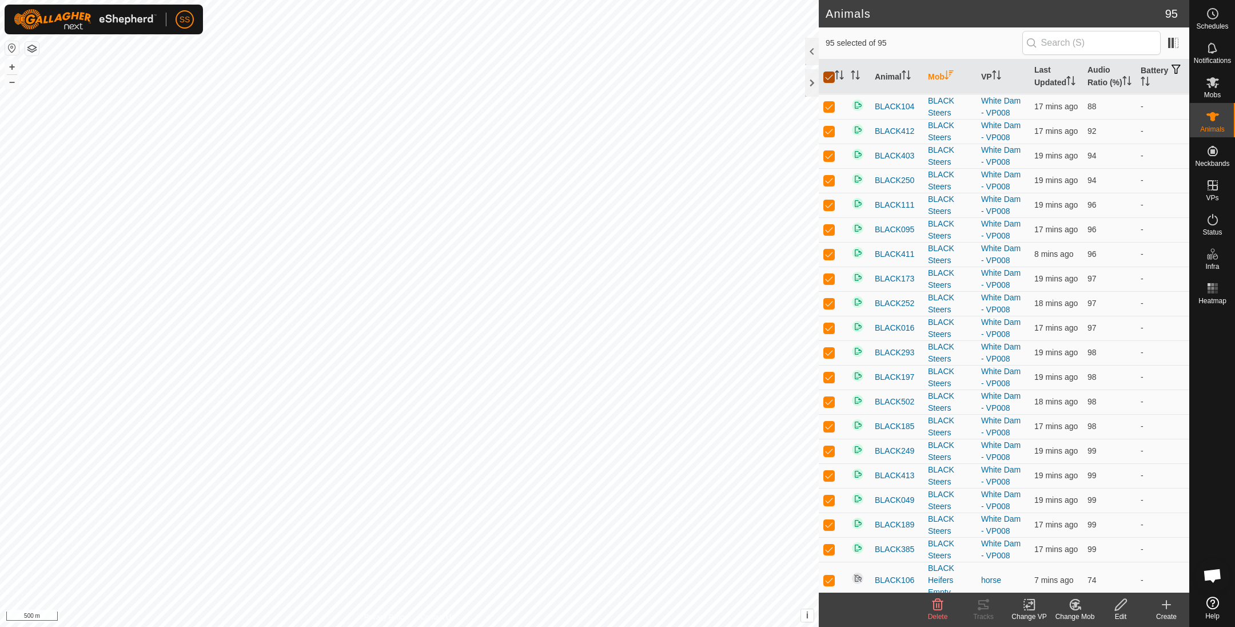
checkbox input "false"
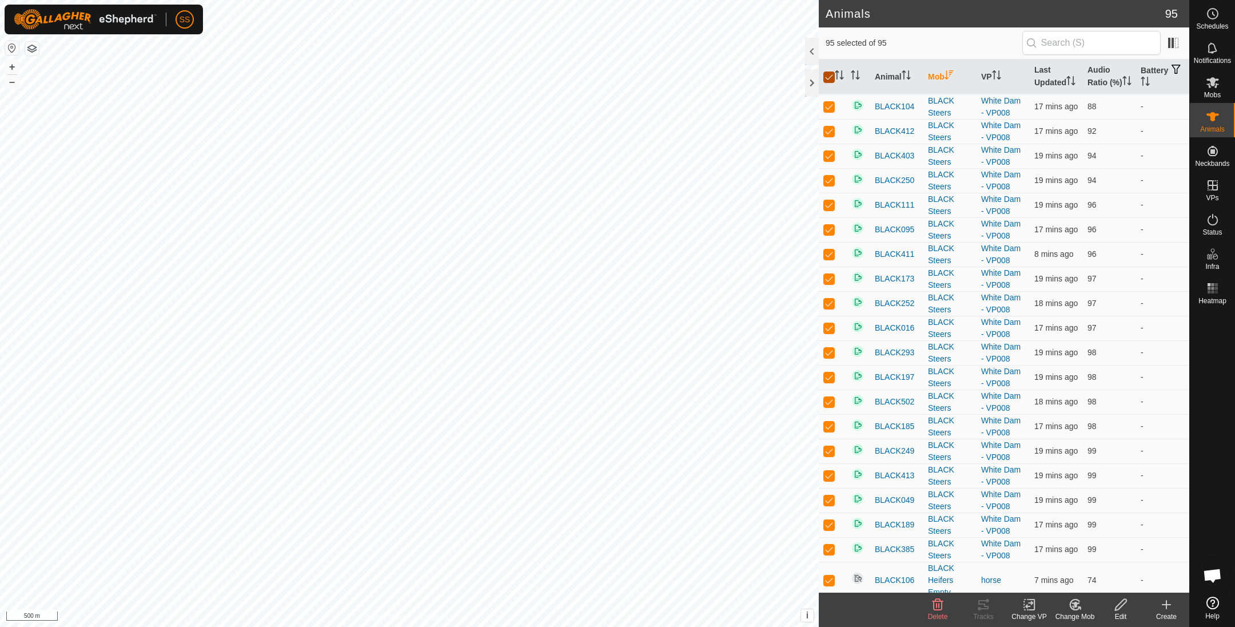
checkbox input "false"
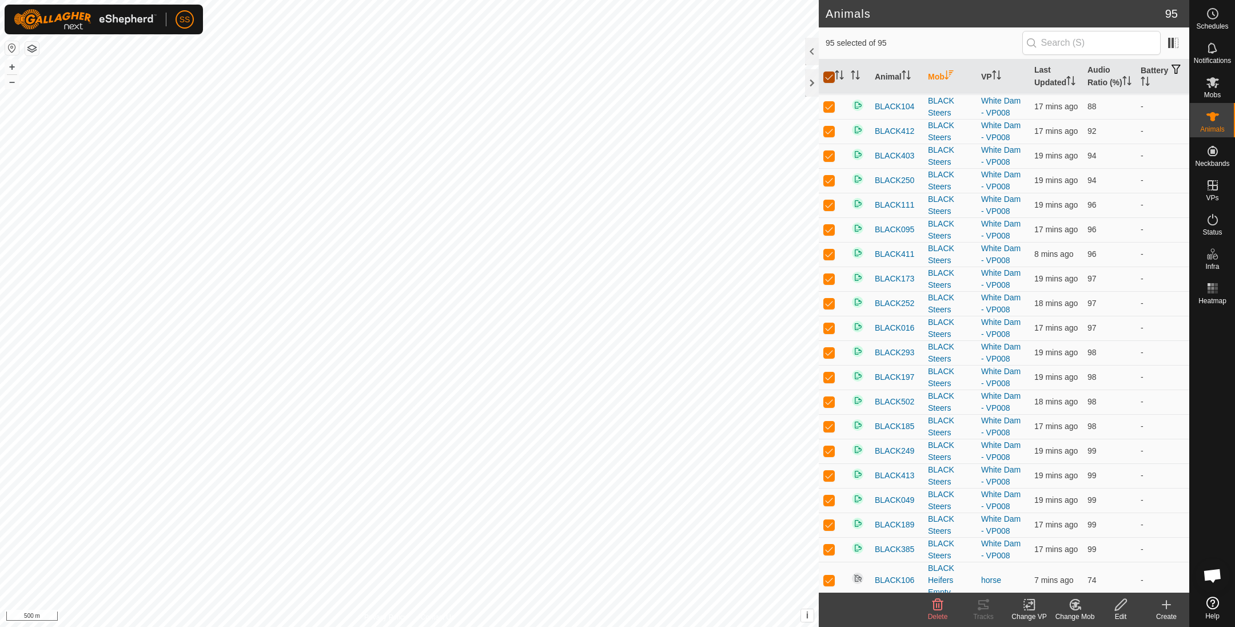
checkbox input "false"
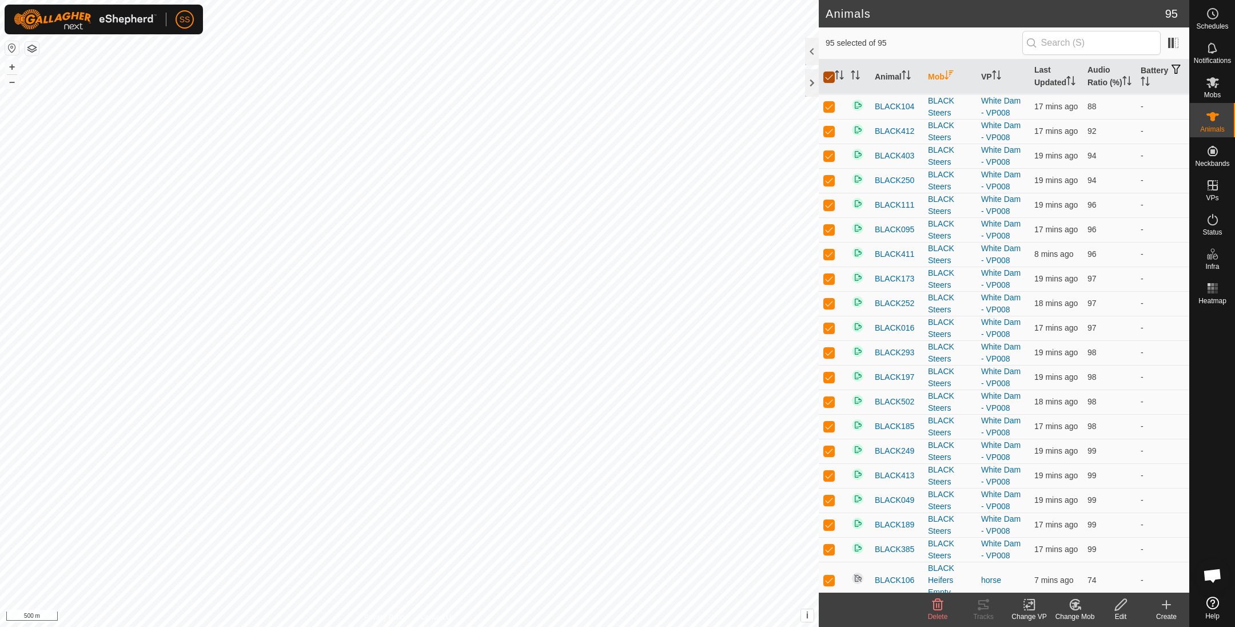
checkbox input "false"
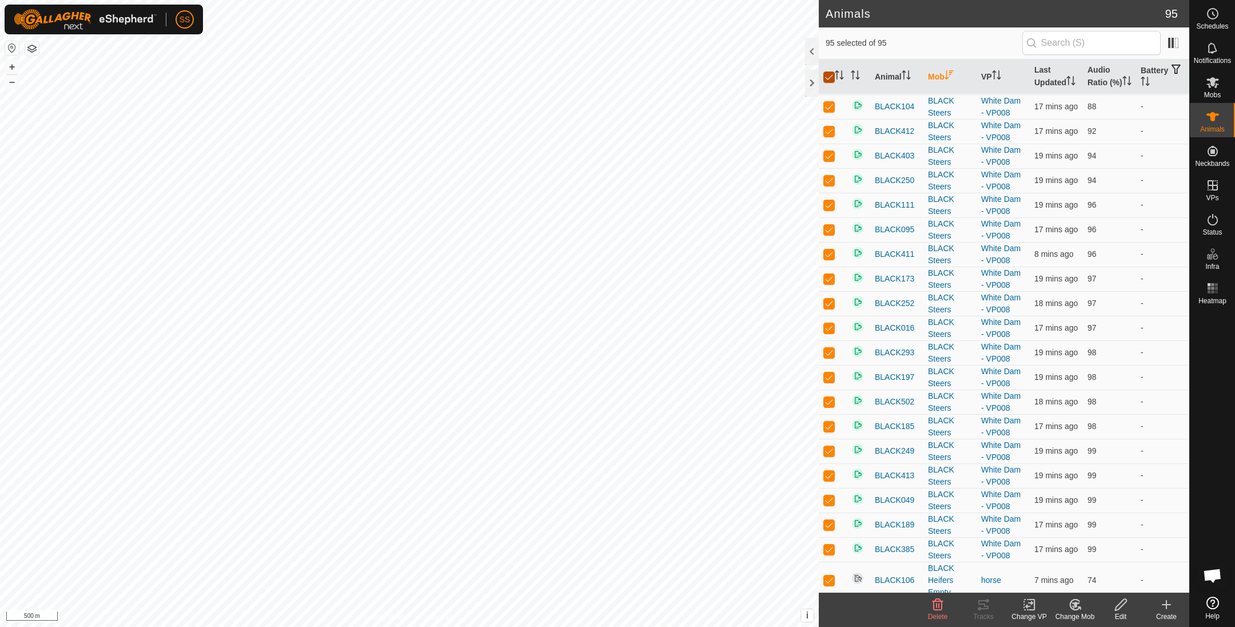
checkbox input "false"
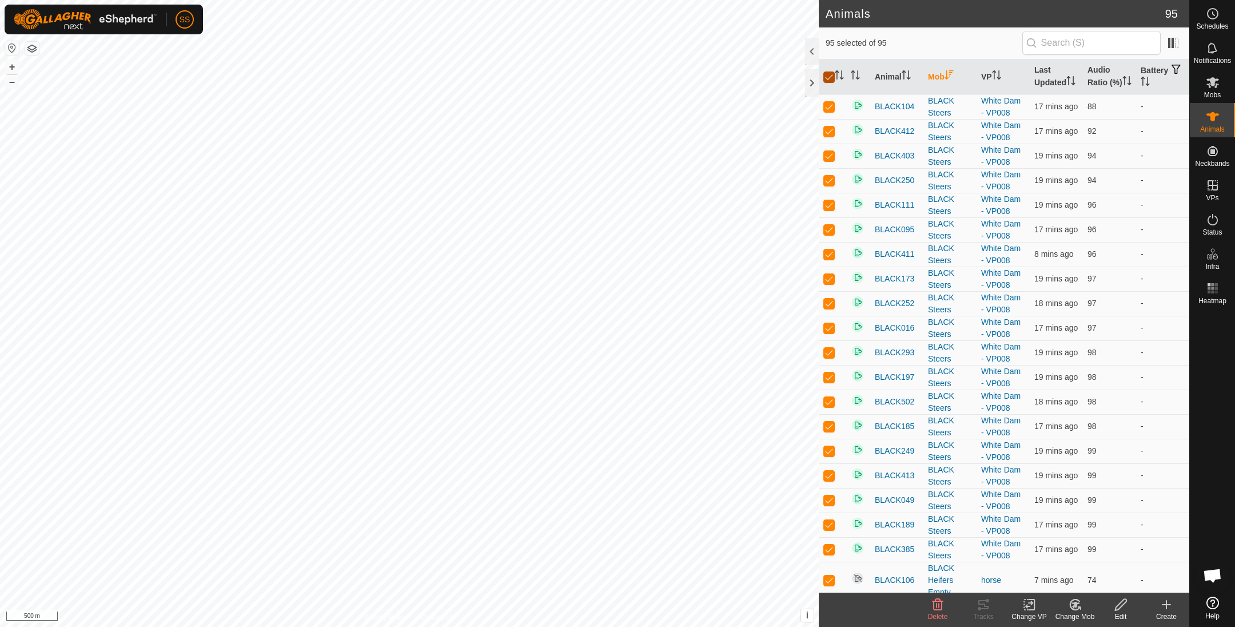
checkbox input "false"
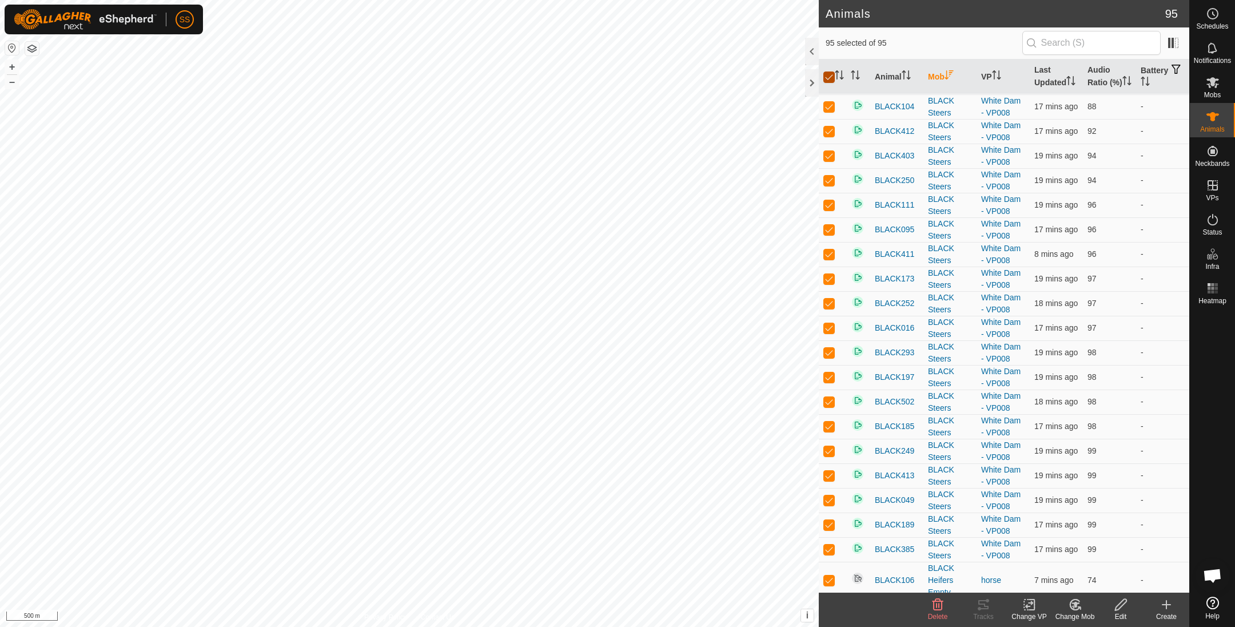
checkbox input "false"
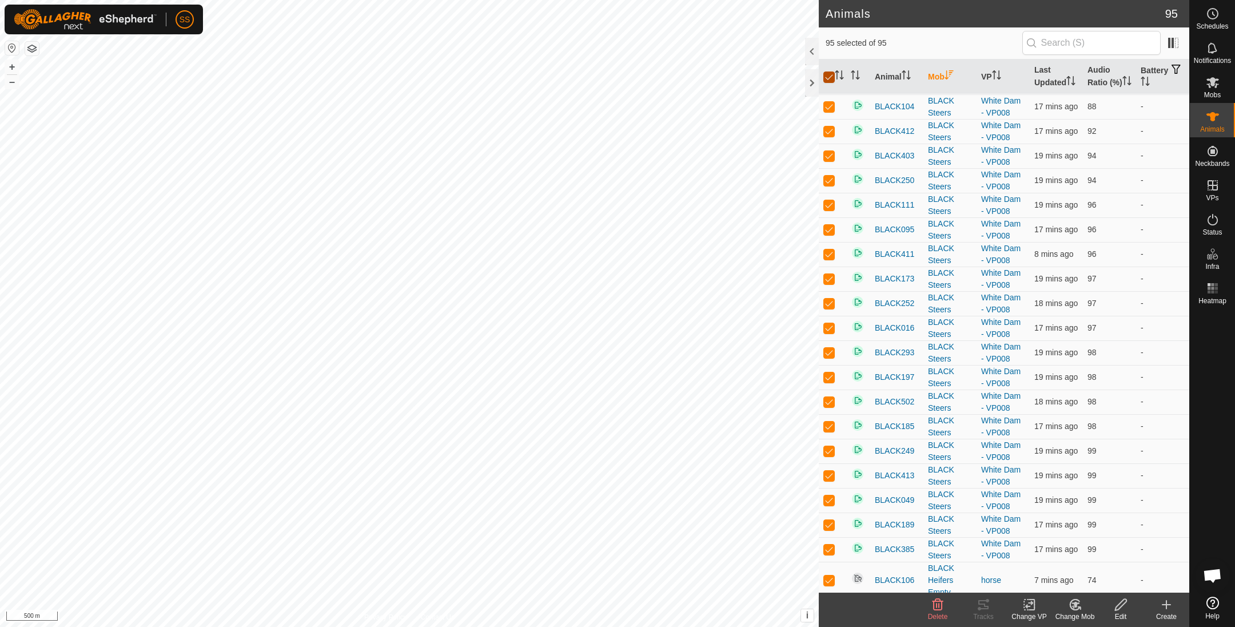
checkbox input "false"
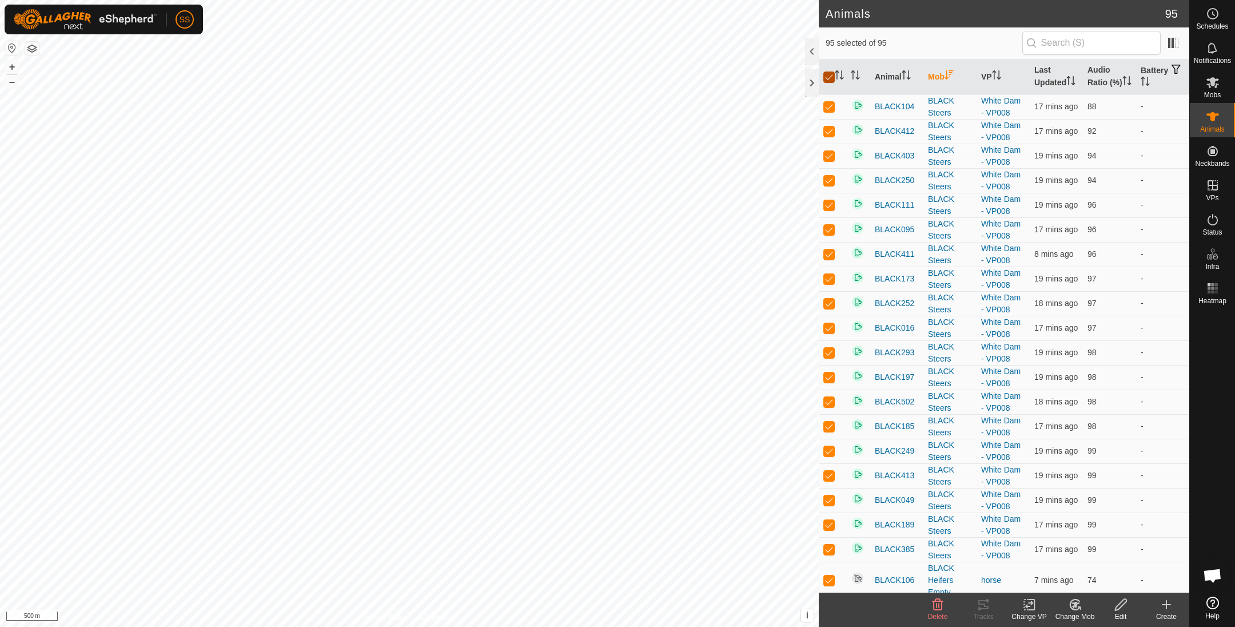
checkbox input "false"
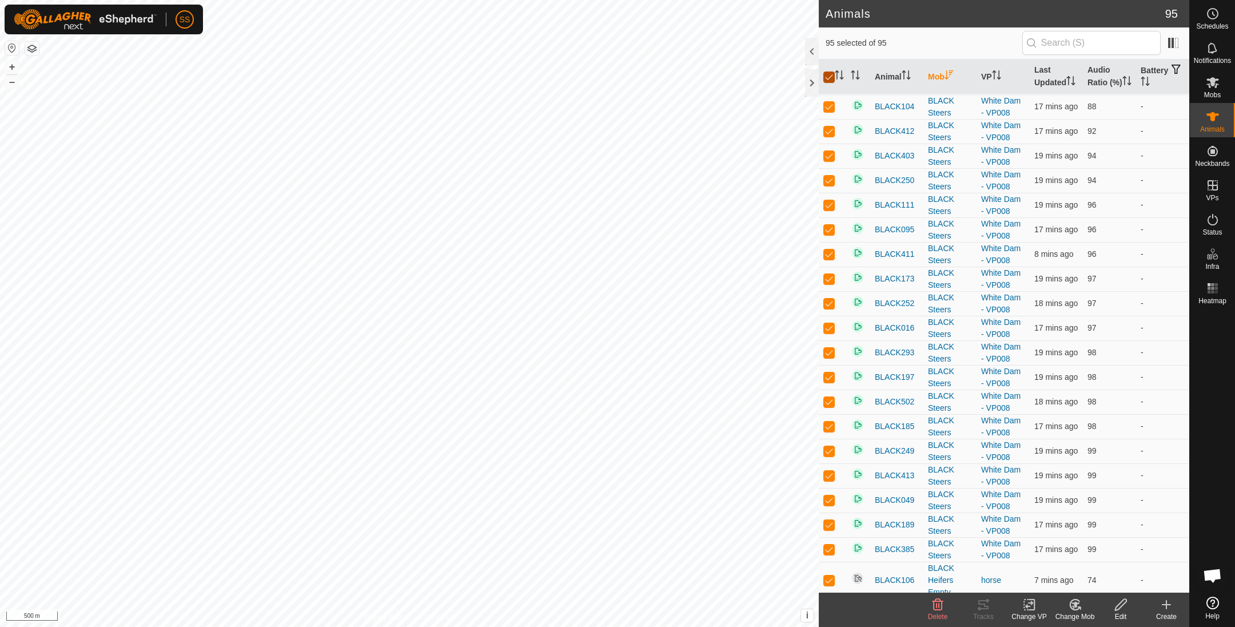
checkbox input "false"
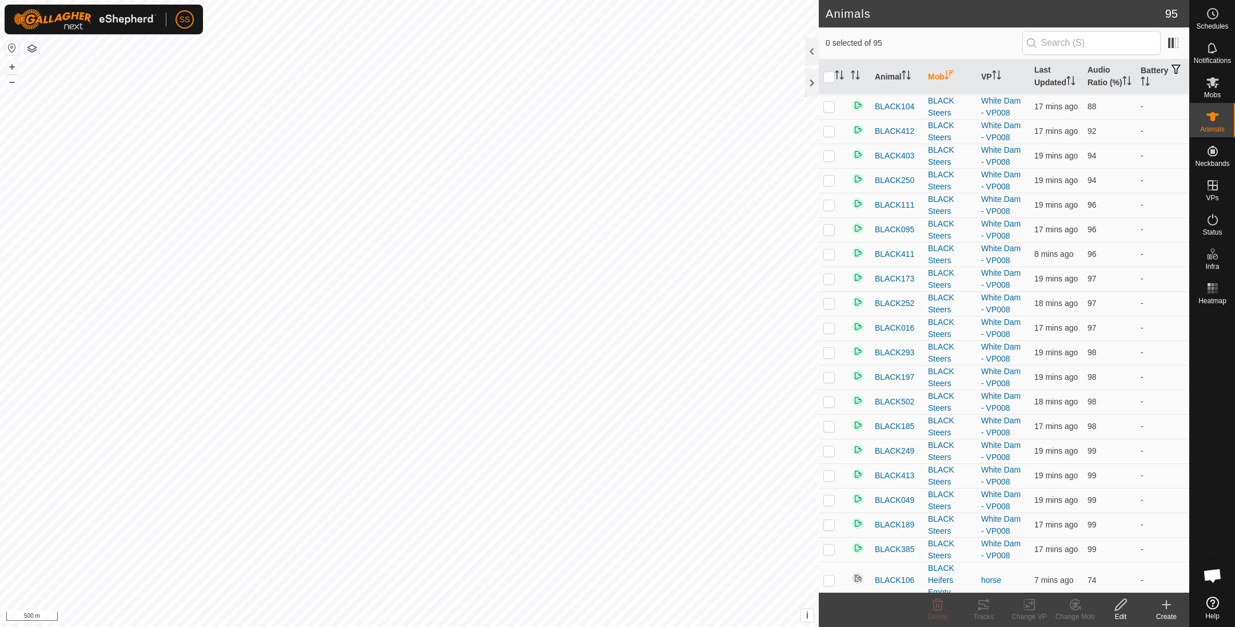
scroll to position [0, 0]
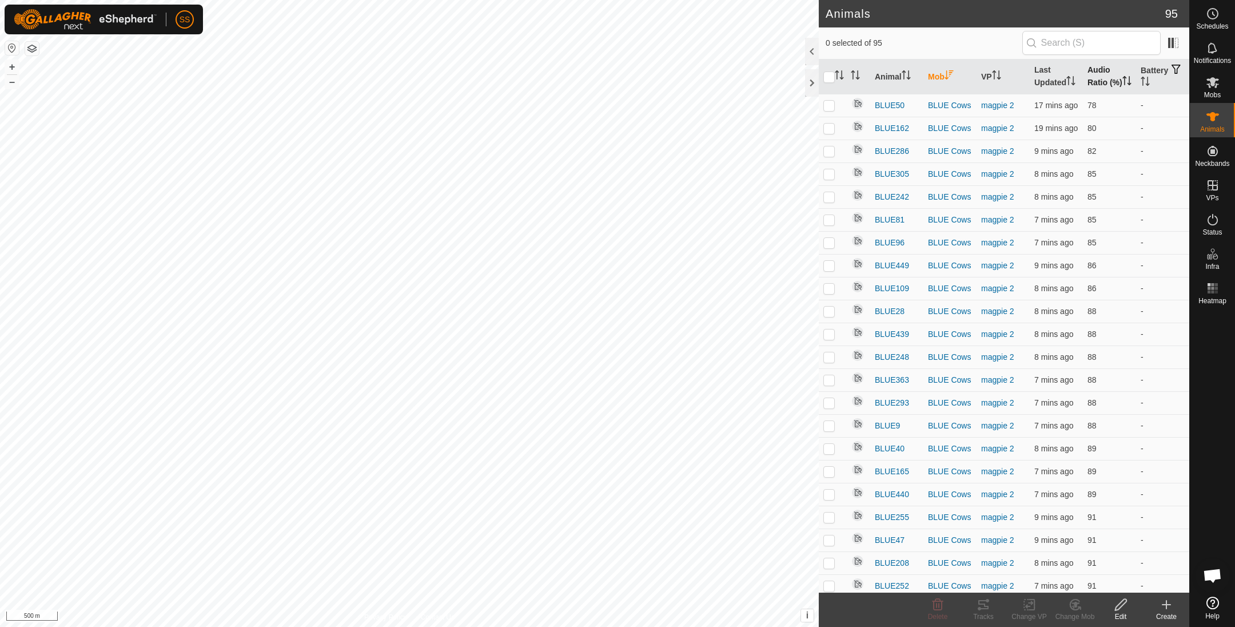
click at [1028, 82] on th "Audio Ratio (%)" at bounding box center [1109, 76] width 53 height 35
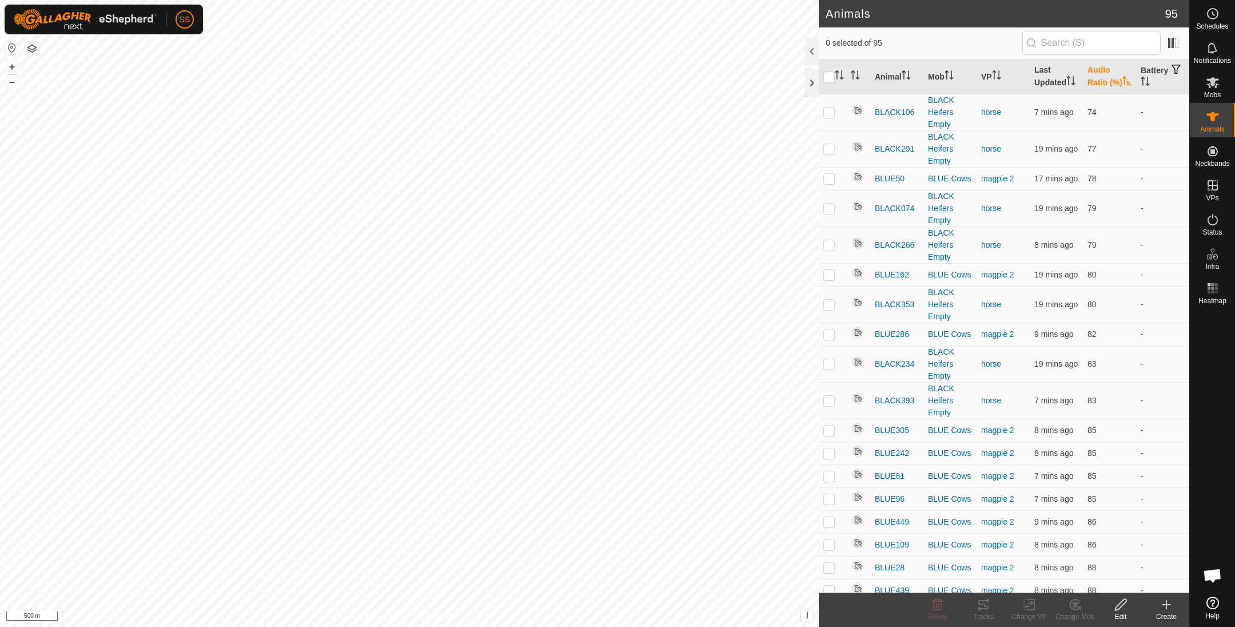
click at [1028, 79] on th "Audio Ratio (%)" at bounding box center [1109, 76] width 53 height 35
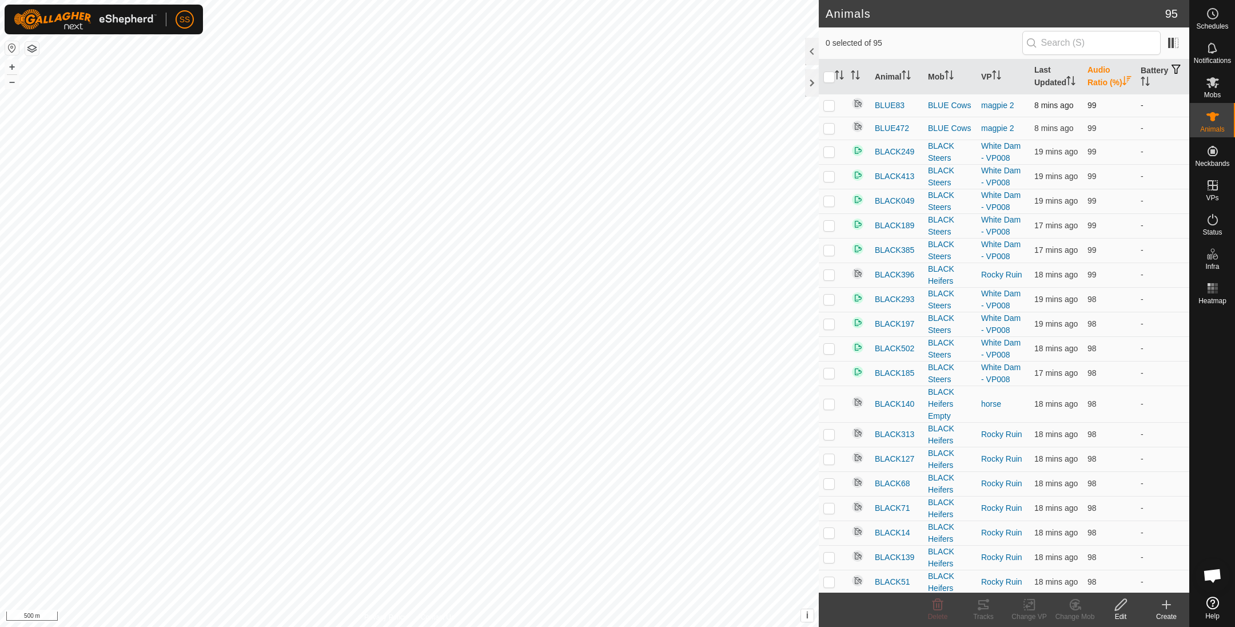
click at [831, 110] on p-checkbox at bounding box center [828, 105] width 11 height 9
checkbox input "true"
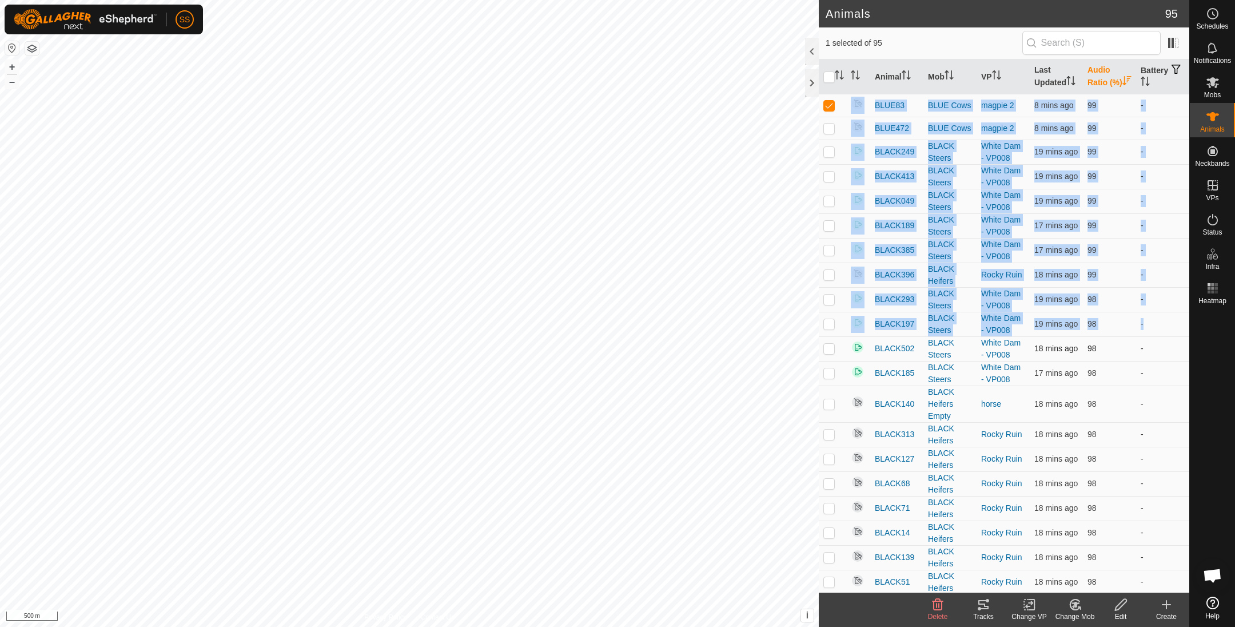
click at [828, 353] on p-checkbox at bounding box center [828, 348] width 11 height 9
checkbox input "true"
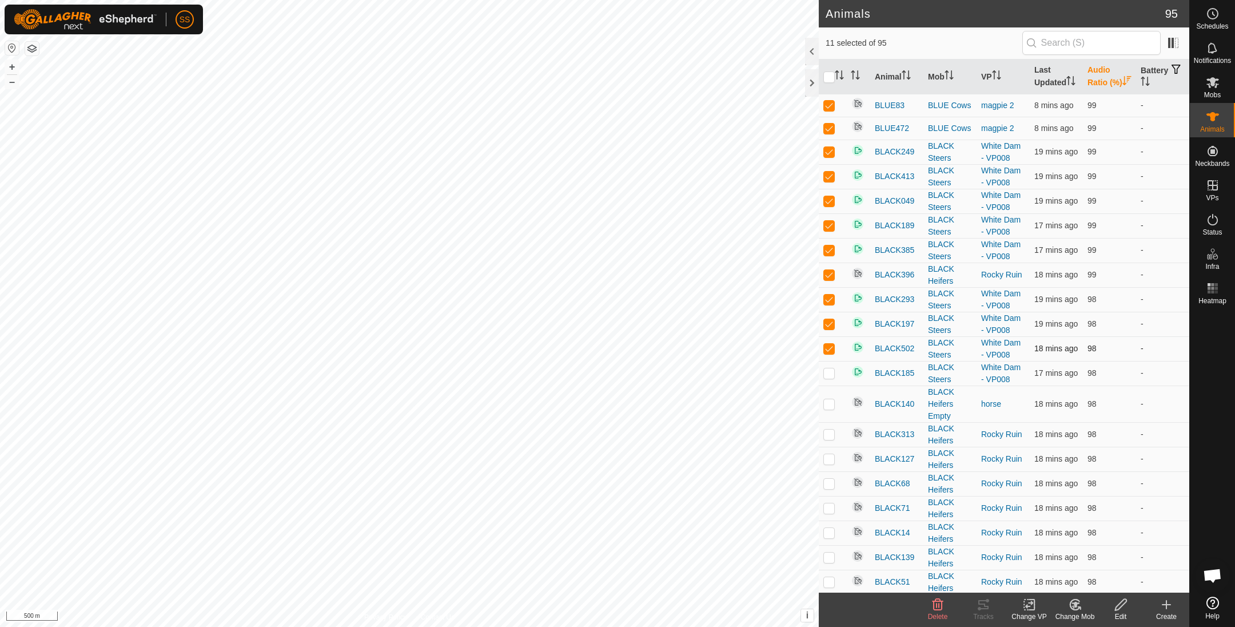
click at [827, 353] on p-checkbox at bounding box center [828, 348] width 11 height 9
click at [984, 522] on icon at bounding box center [983, 604] width 10 height 9
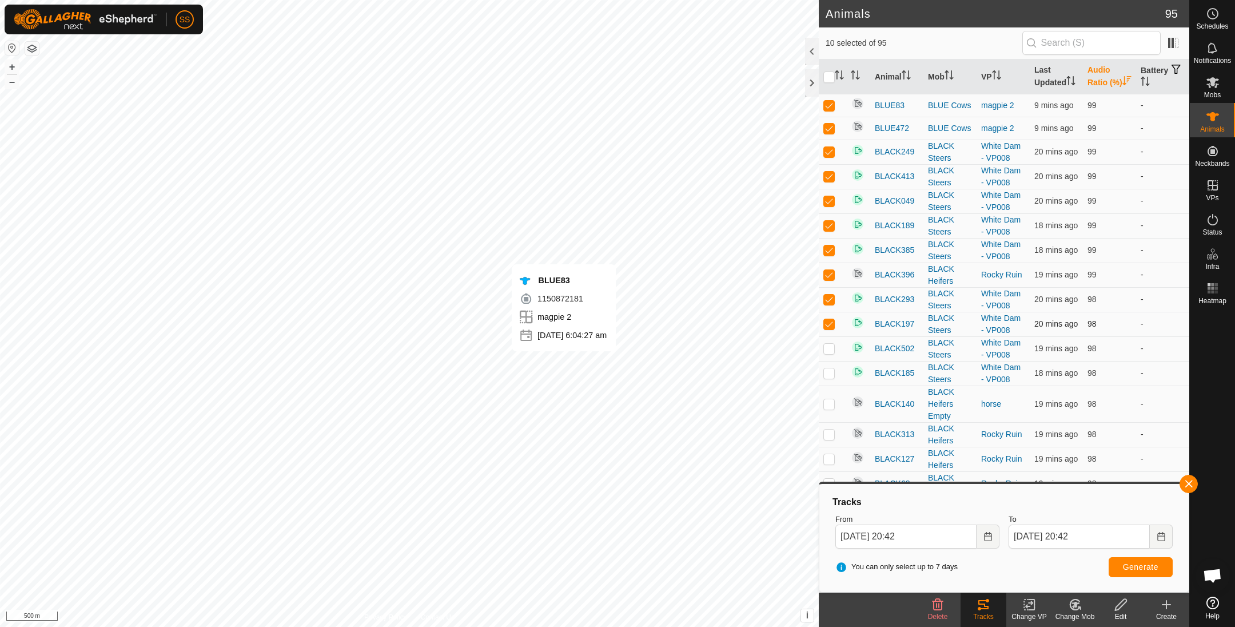
click at [824, 328] on p-checkbox at bounding box center [828, 323] width 11 height 9
